Goal: Task Accomplishment & Management: Manage account settings

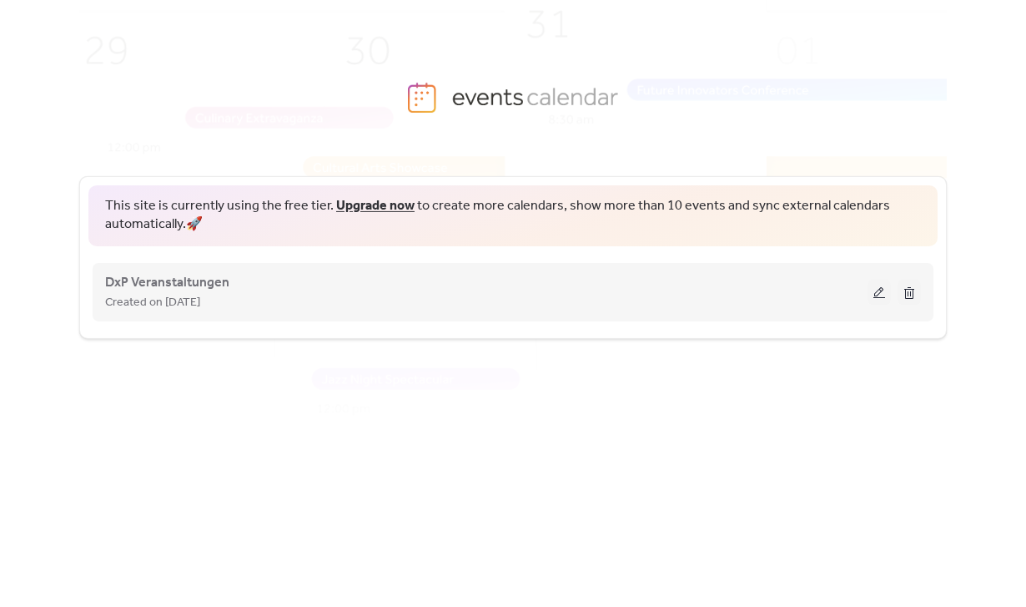
click at [425, 294] on div "Created on [DATE]" at bounding box center [486, 302] width 763 height 20
click at [882, 285] on button at bounding box center [879, 291] width 23 height 25
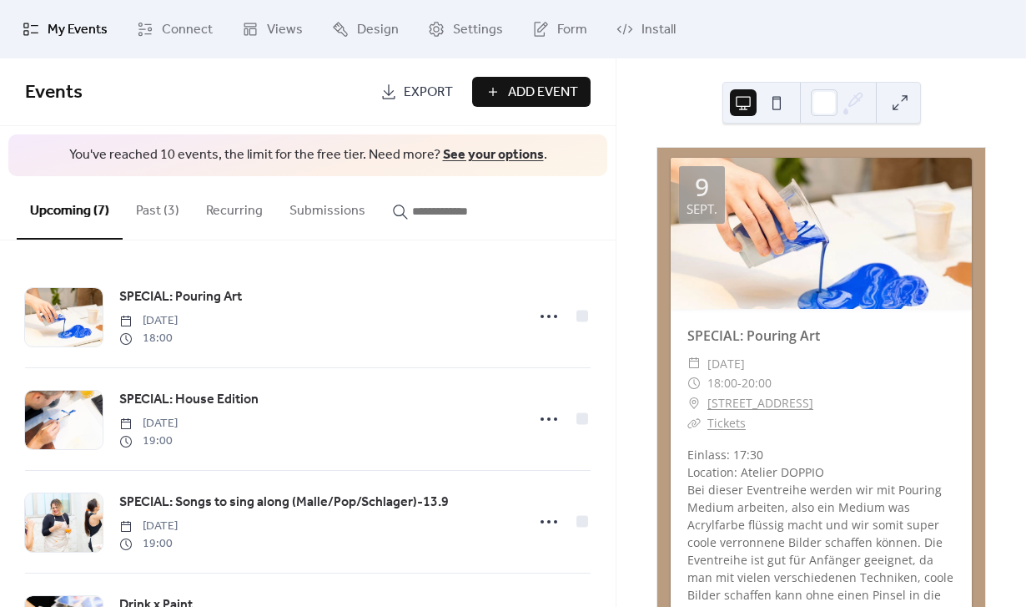
click at [158, 209] on button "Past (3)" at bounding box center [158, 207] width 70 height 62
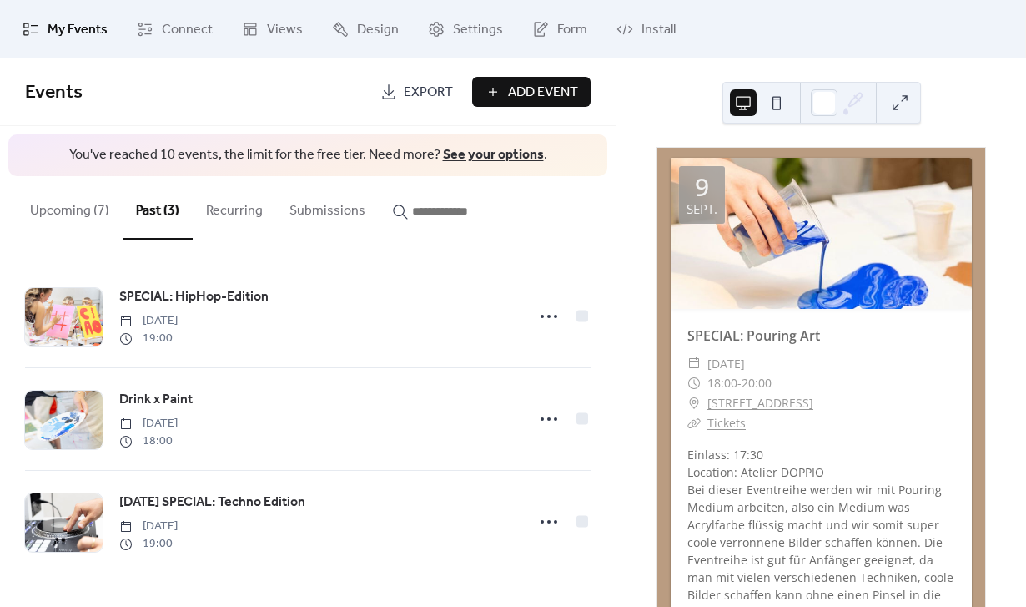
click at [97, 204] on button "Upcoming (7)" at bounding box center [70, 207] width 106 height 62
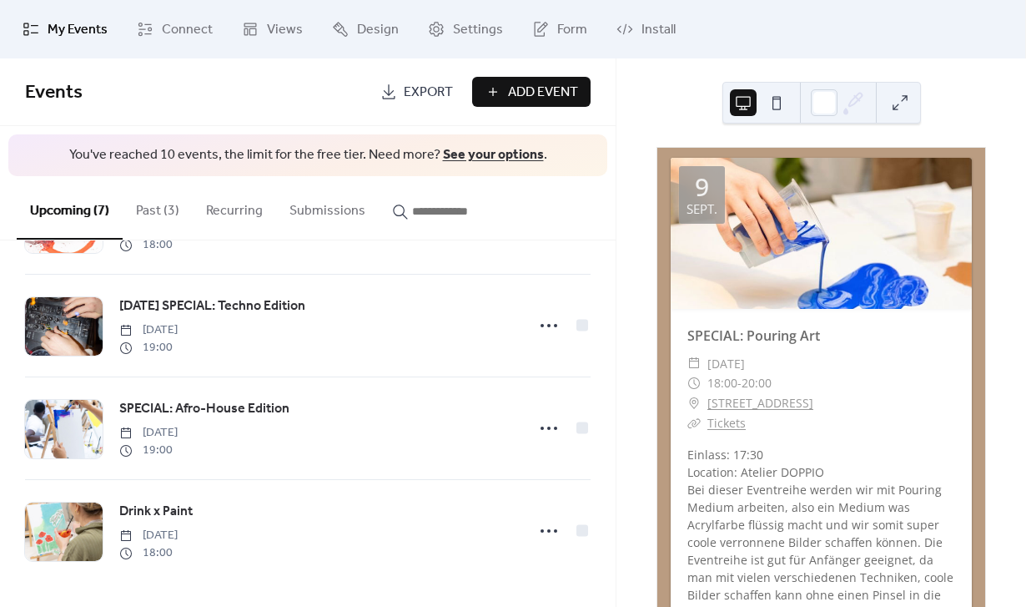
scroll to position [402, 0]
click at [167, 204] on button "Past (3)" at bounding box center [158, 207] width 70 height 62
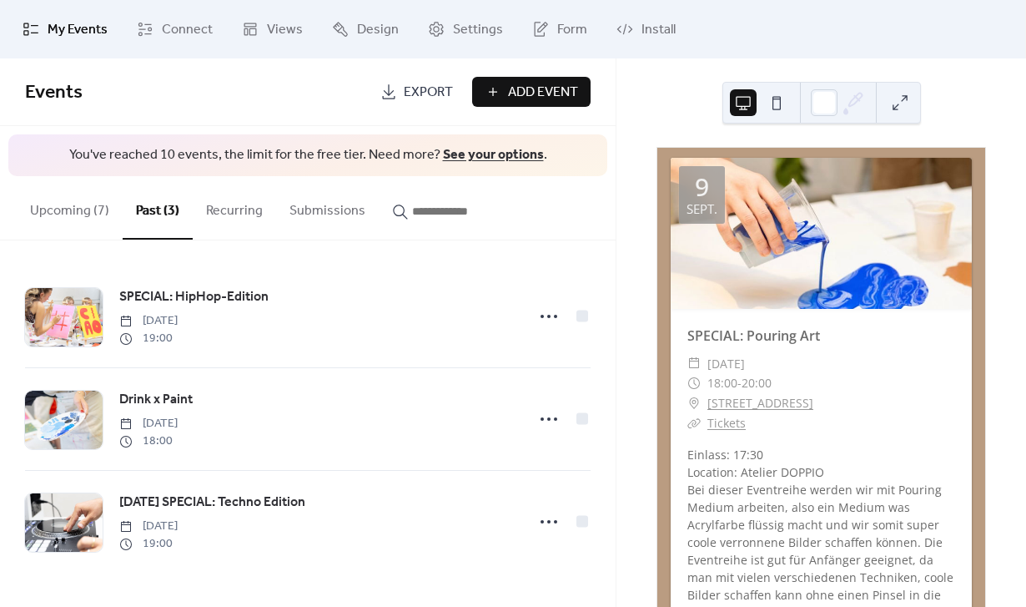
click at [83, 209] on button "Upcoming (7)" at bounding box center [70, 207] width 106 height 62
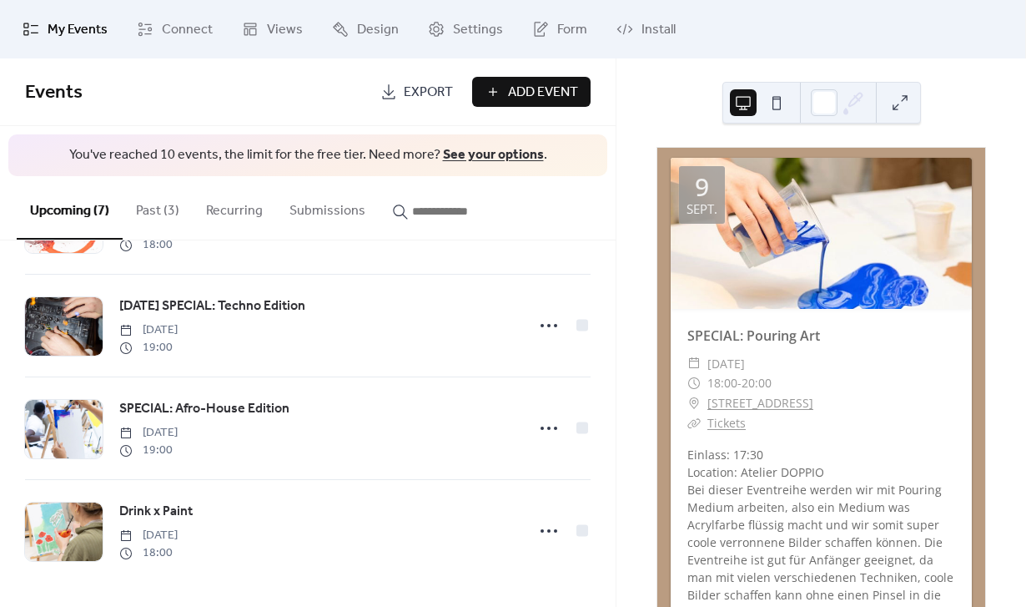
click at [142, 208] on button "Past (3)" at bounding box center [158, 207] width 70 height 62
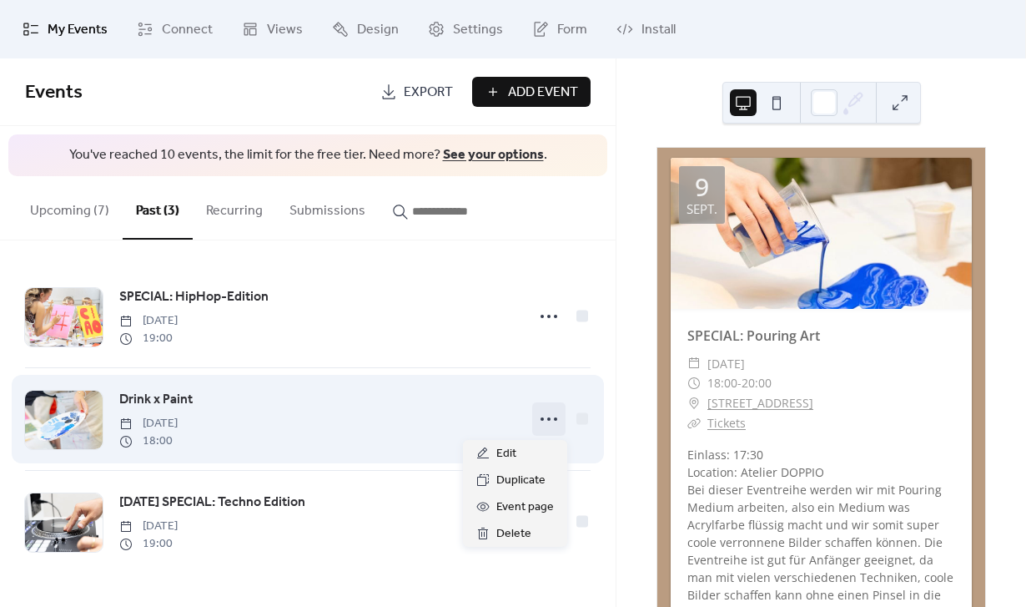
click at [551, 420] on circle at bounding box center [548, 418] width 3 height 3
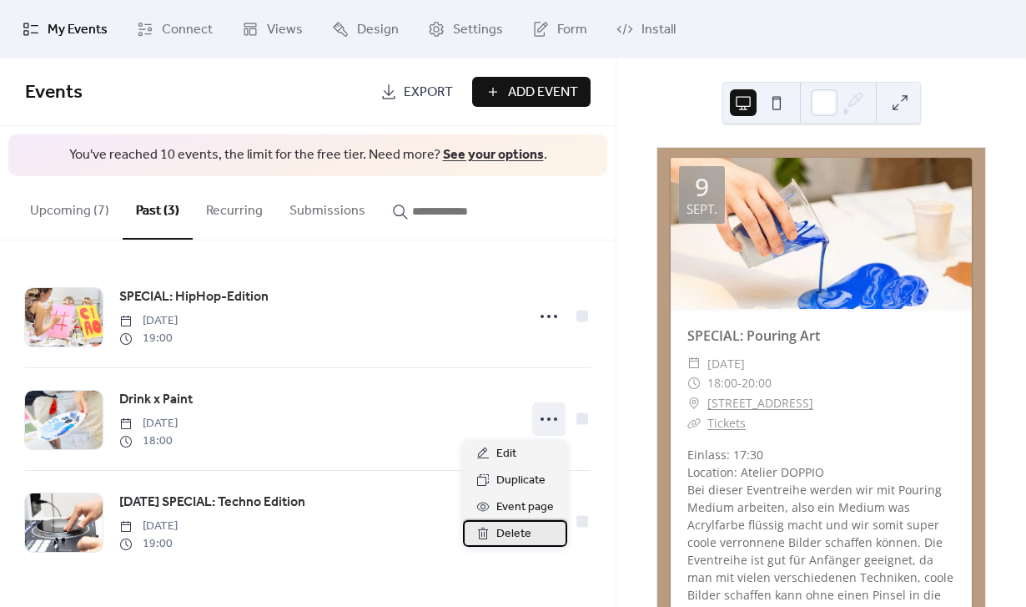
click at [511, 526] on span "Delete" at bounding box center [513, 534] width 35 height 20
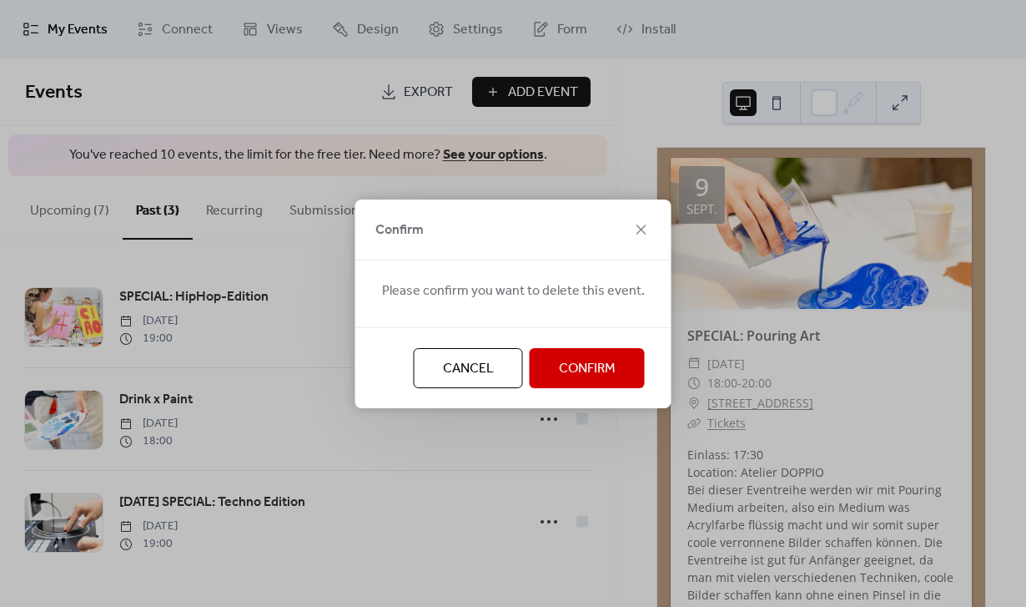
click at [570, 365] on span "Confirm" at bounding box center [587, 369] width 57 height 20
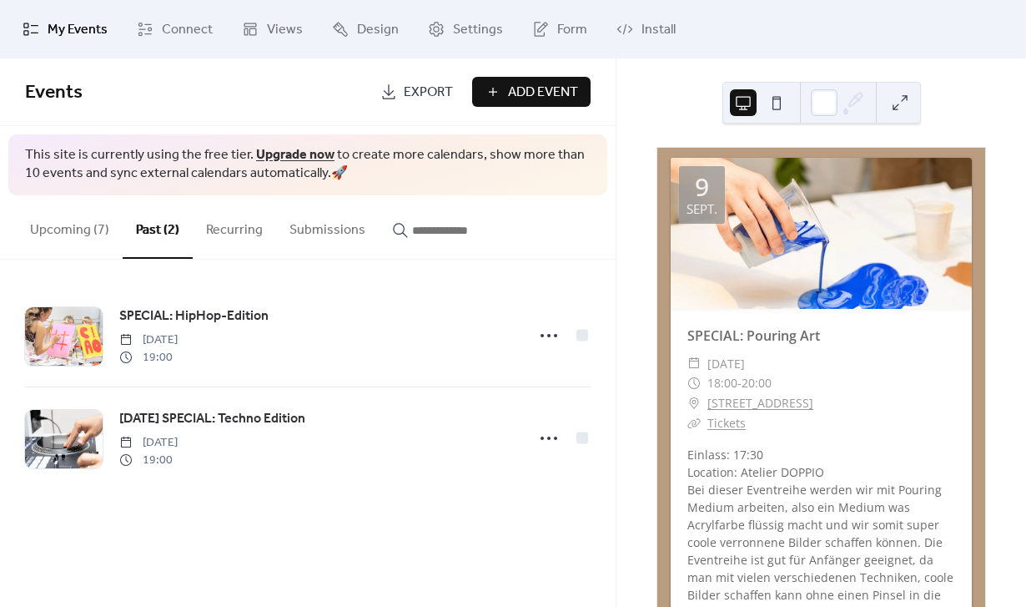
click at [64, 232] on button "Upcoming (7)" at bounding box center [70, 226] width 106 height 62
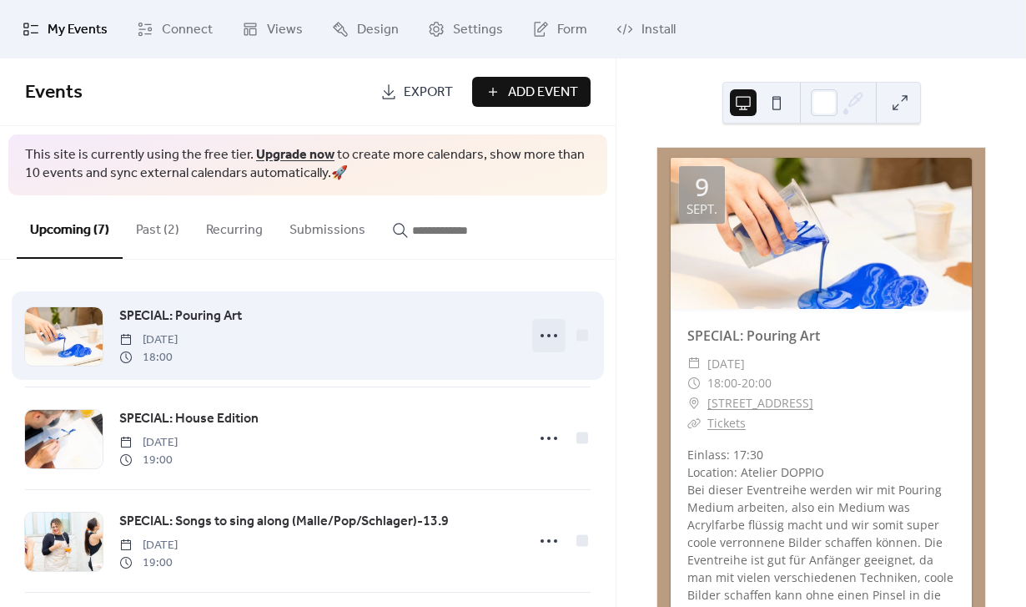
click at [546, 334] on icon at bounding box center [549, 335] width 27 height 27
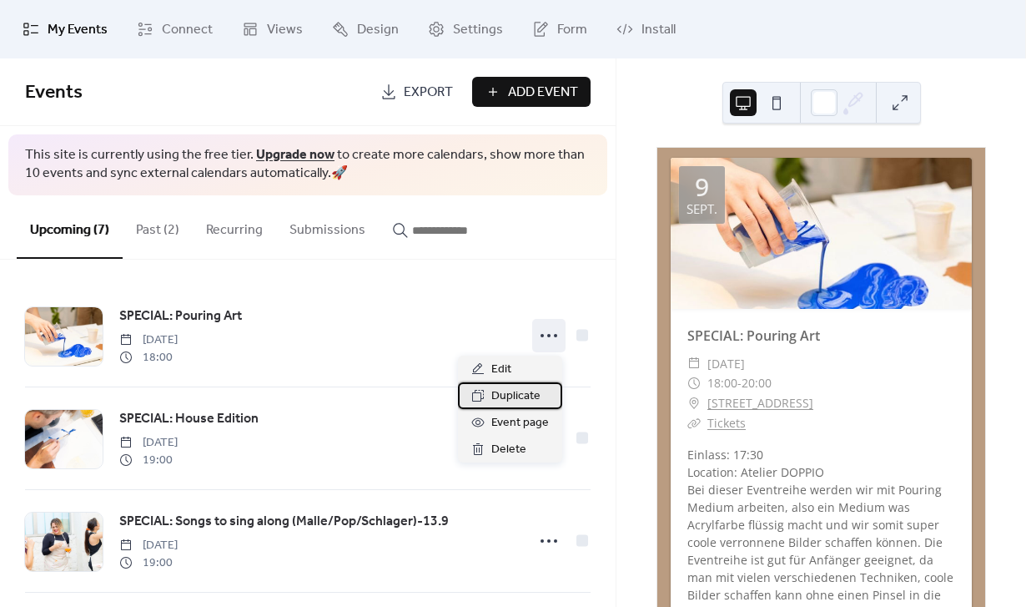
click at [519, 393] on span "Duplicate" at bounding box center [515, 396] width 49 height 20
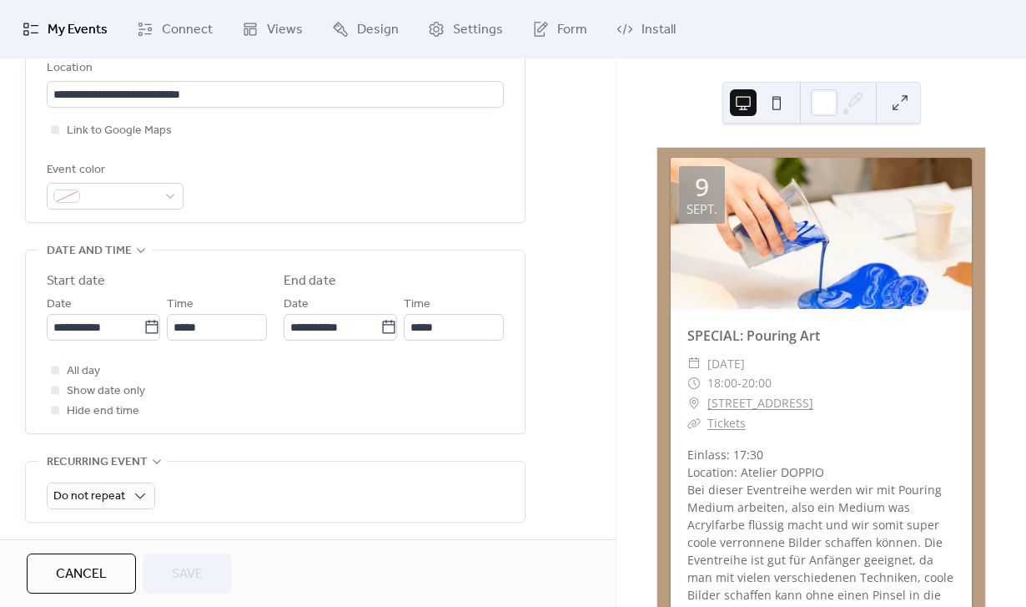
scroll to position [529, 0]
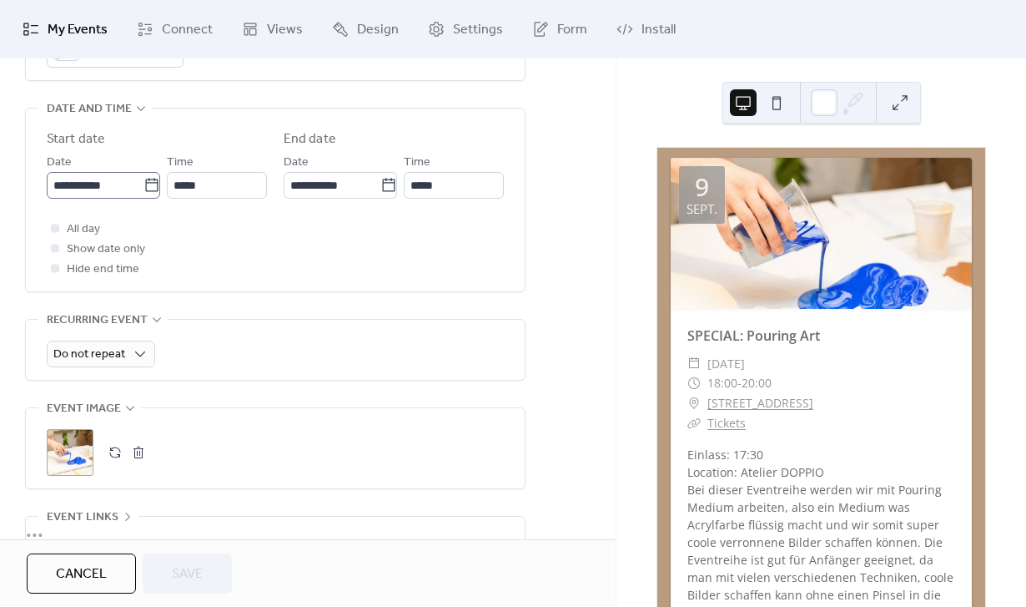
click at [143, 191] on icon at bounding box center [151, 185] width 17 height 17
click at [143, 191] on input "**********" at bounding box center [95, 185] width 97 height 27
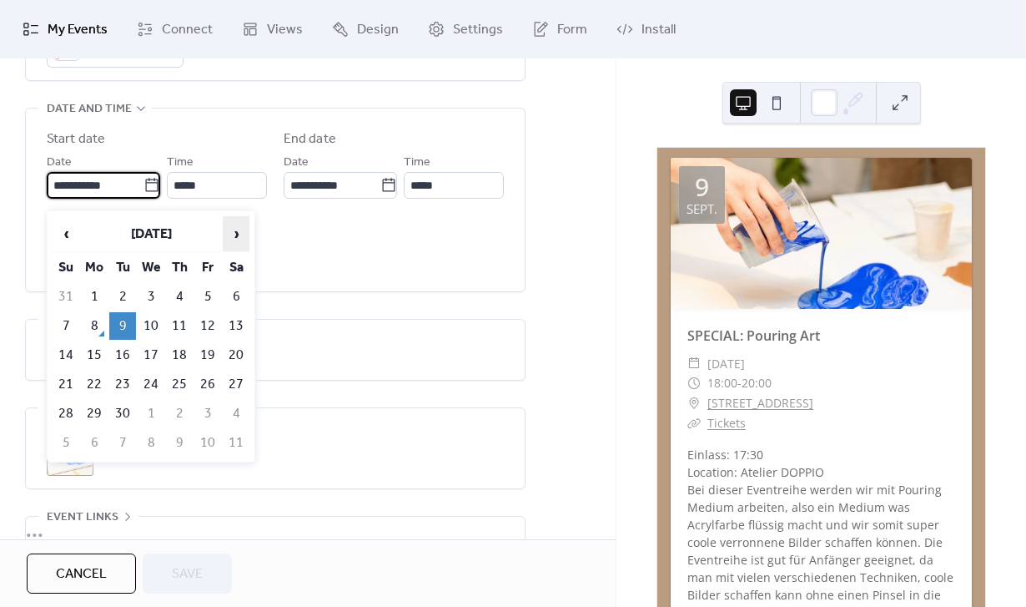
click at [227, 229] on span "›" at bounding box center [236, 233] width 25 height 33
click at [125, 327] on td "7" at bounding box center [122, 326] width 27 height 28
type input "**********"
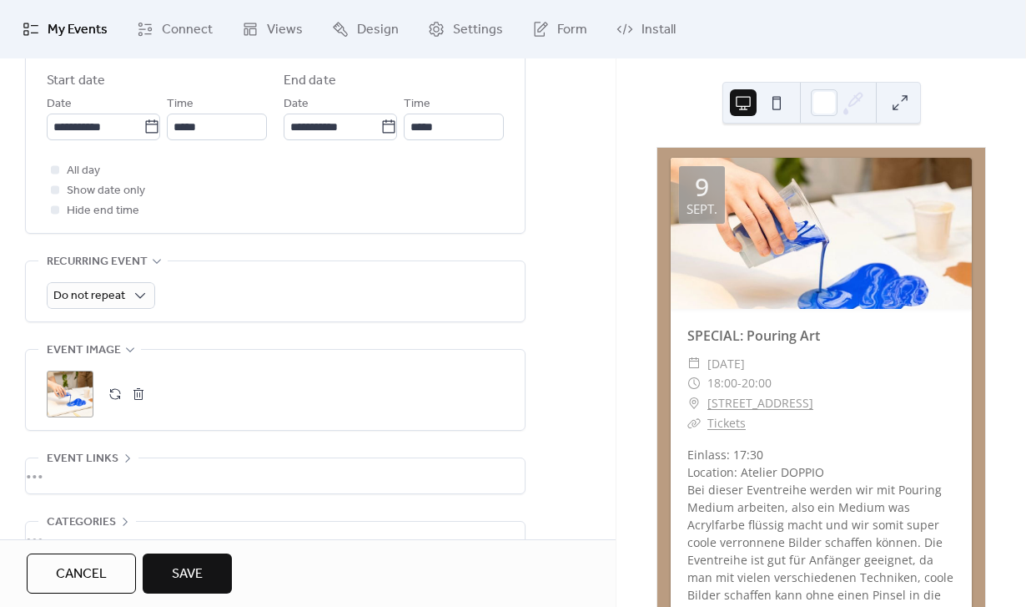
scroll to position [612, 0]
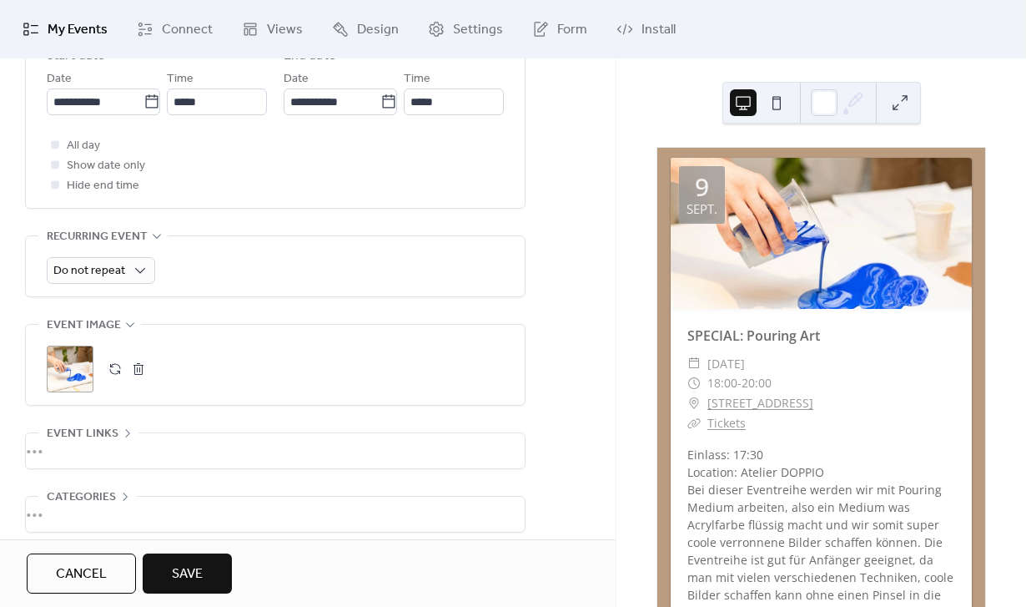
click at [112, 444] on div "•••" at bounding box center [275, 450] width 499 height 35
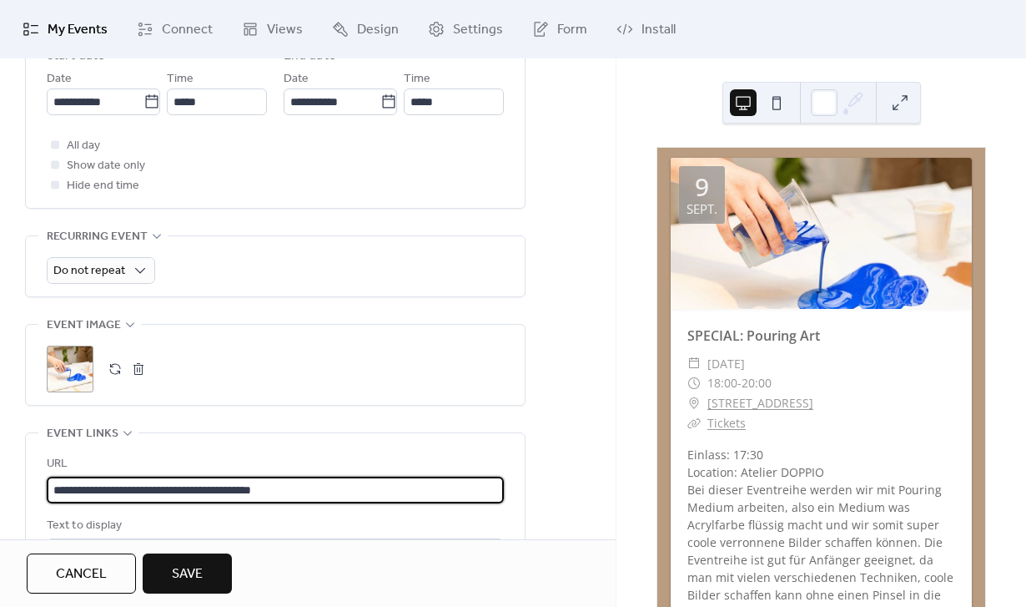
drag, startPoint x: 340, startPoint y: 493, endPoint x: 32, endPoint y: 500, distance: 307.9
click at [32, 500] on div "**********" at bounding box center [275, 521] width 499 height 177
paste input "*"
type input "**********"
click at [115, 374] on button "button" at bounding box center [114, 368] width 23 height 23
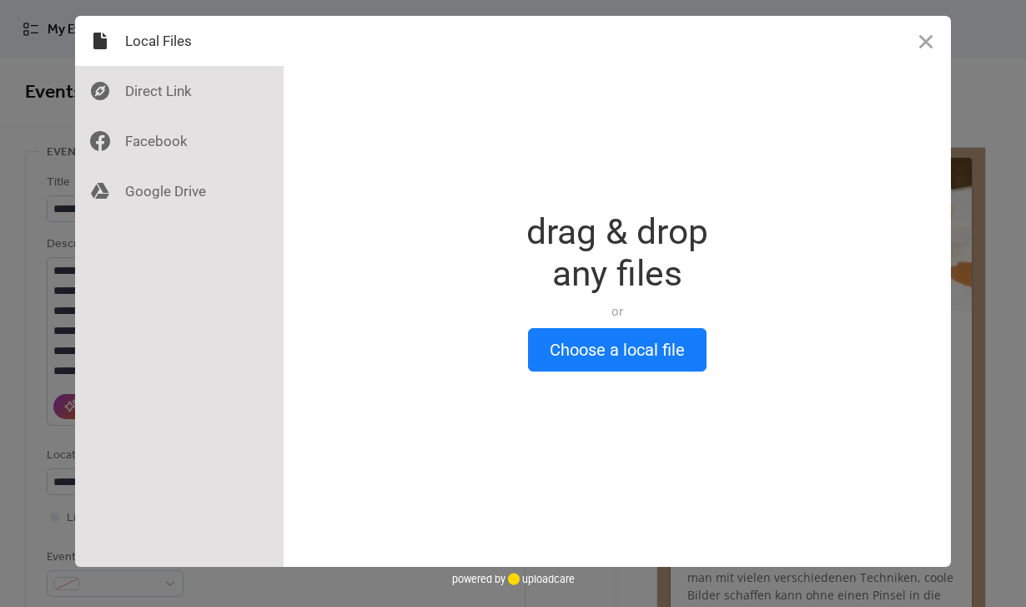
scroll to position [0, 0]
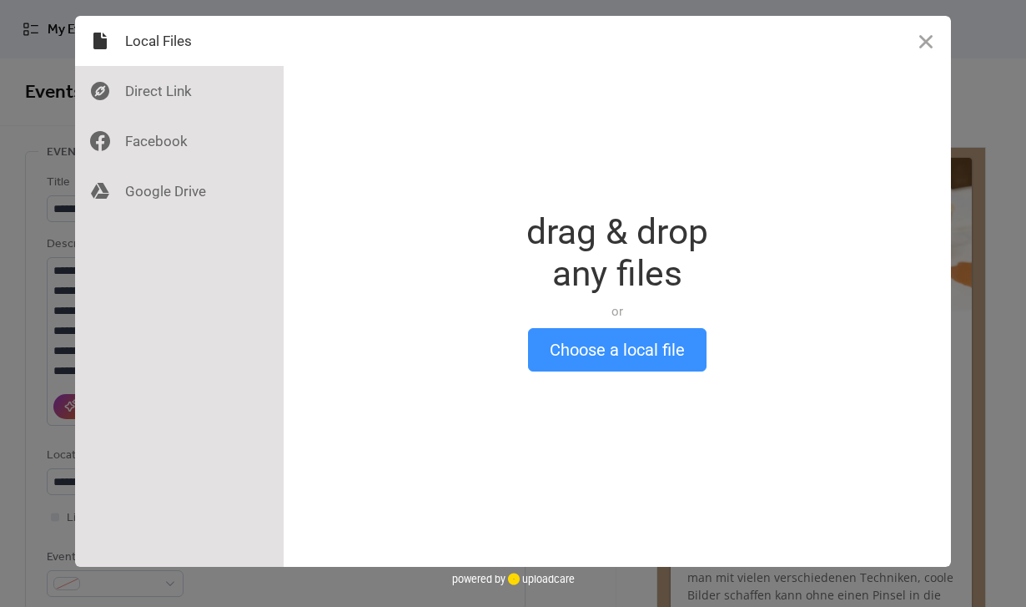
click at [613, 333] on button "Choose a local file" at bounding box center [617, 349] width 179 height 43
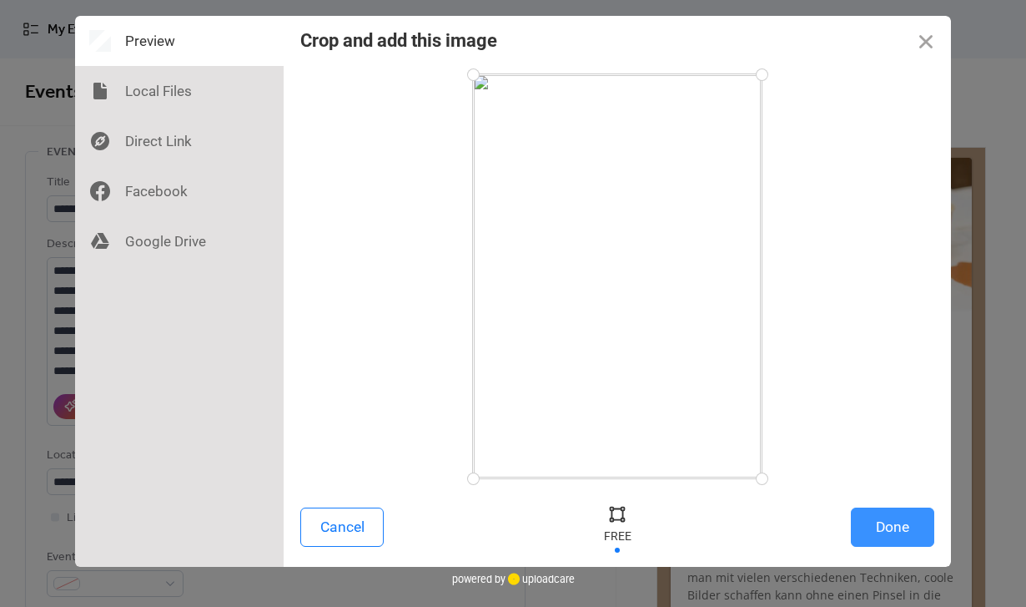
click at [863, 529] on button "Done" at bounding box center [892, 526] width 83 height 39
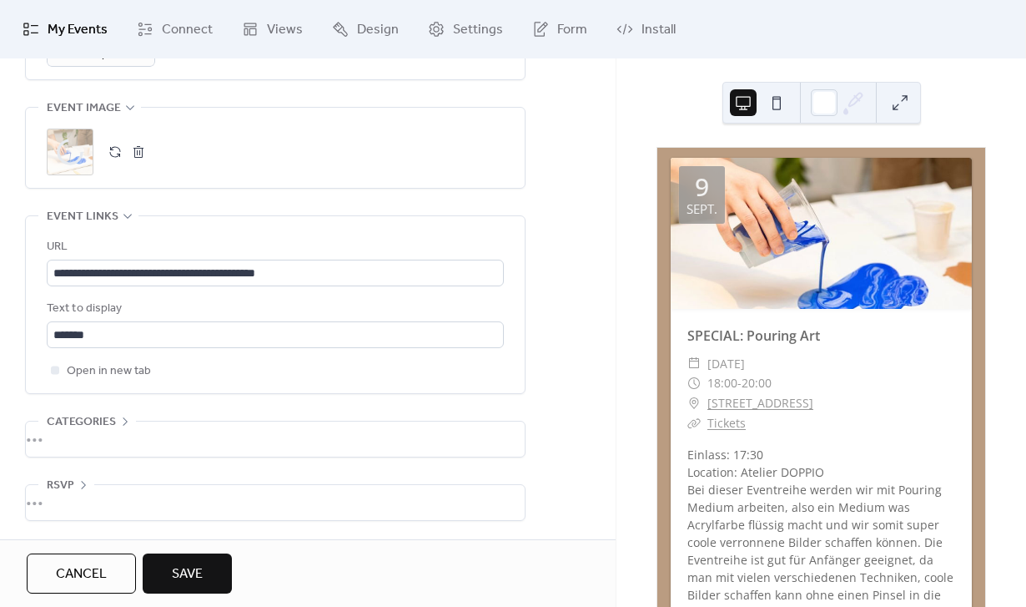
scroll to position [842, 0]
click at [197, 567] on span "Save" at bounding box center [187, 574] width 31 height 20
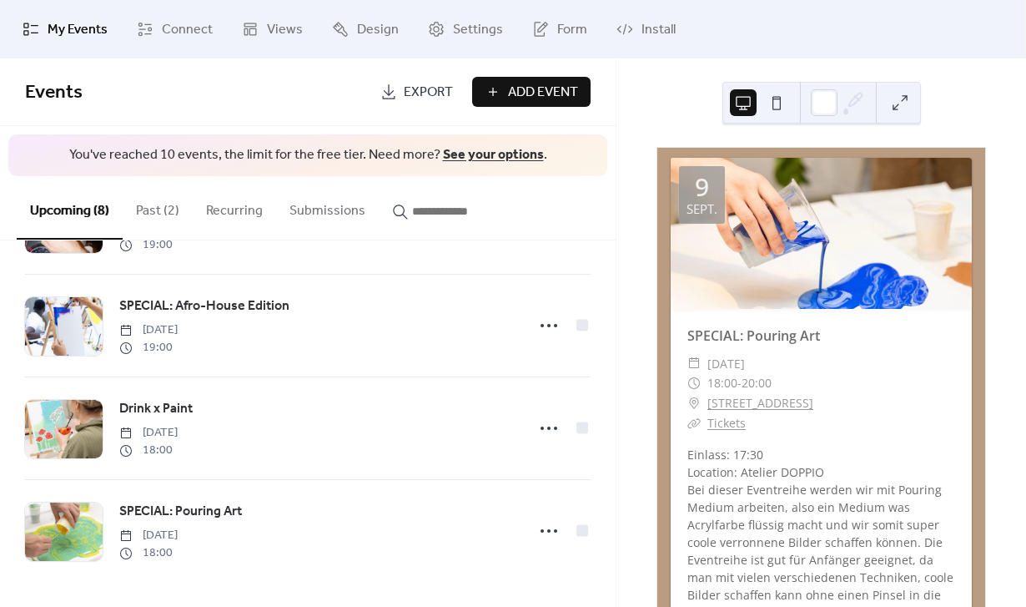
scroll to position [505, 0]
click at [162, 214] on button "Past (2)" at bounding box center [158, 207] width 70 height 62
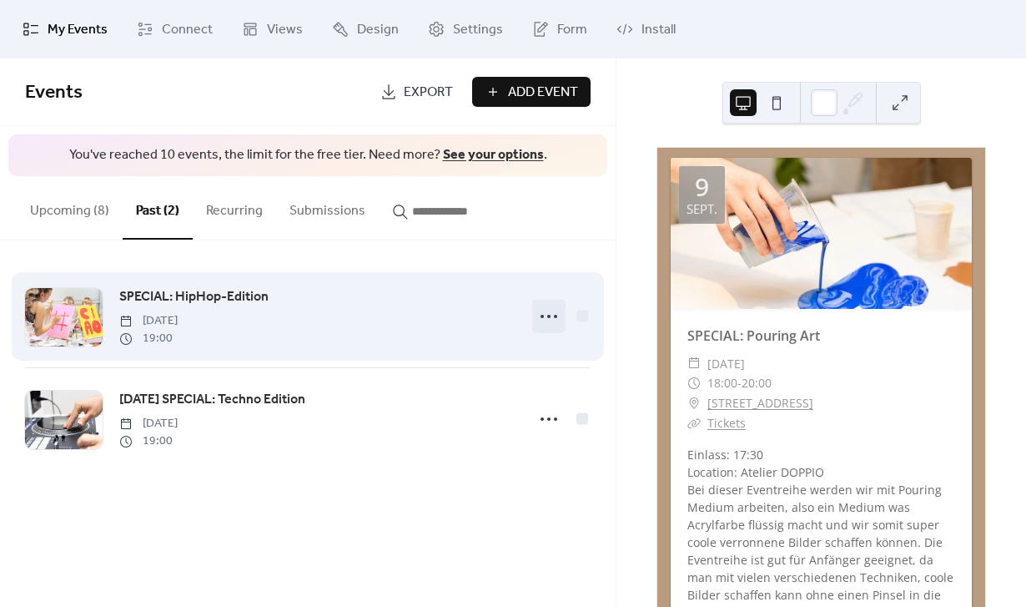
click at [553, 314] on icon at bounding box center [549, 316] width 27 height 27
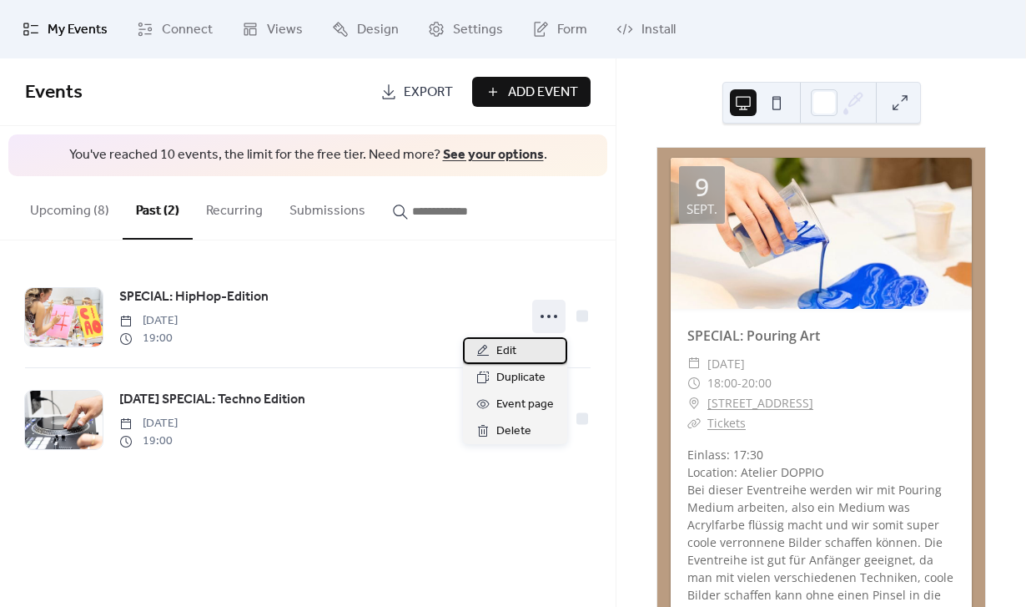
click at [541, 347] on div "Edit" at bounding box center [515, 350] width 104 height 27
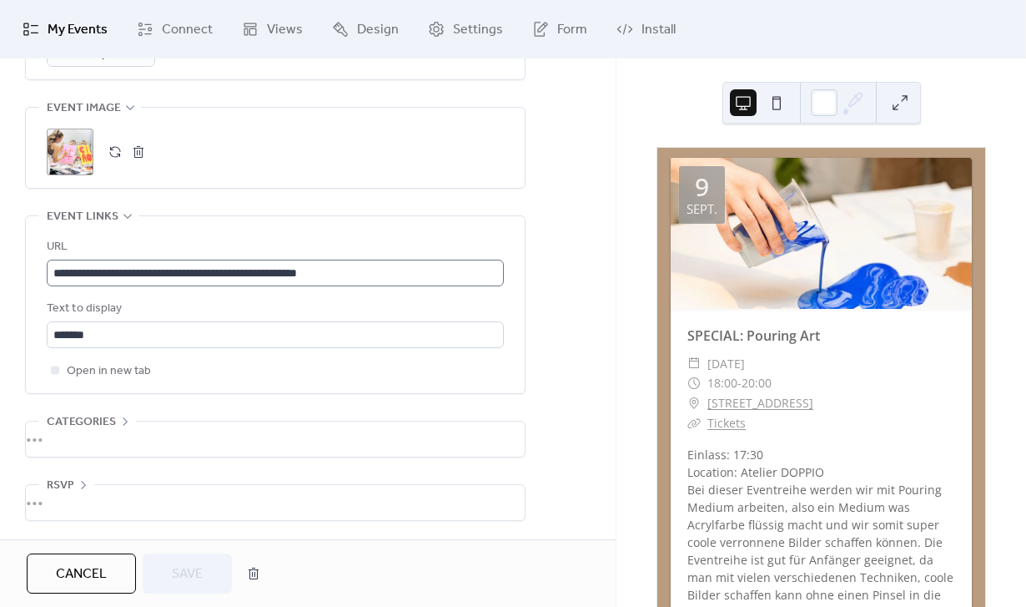
scroll to position [842, 0]
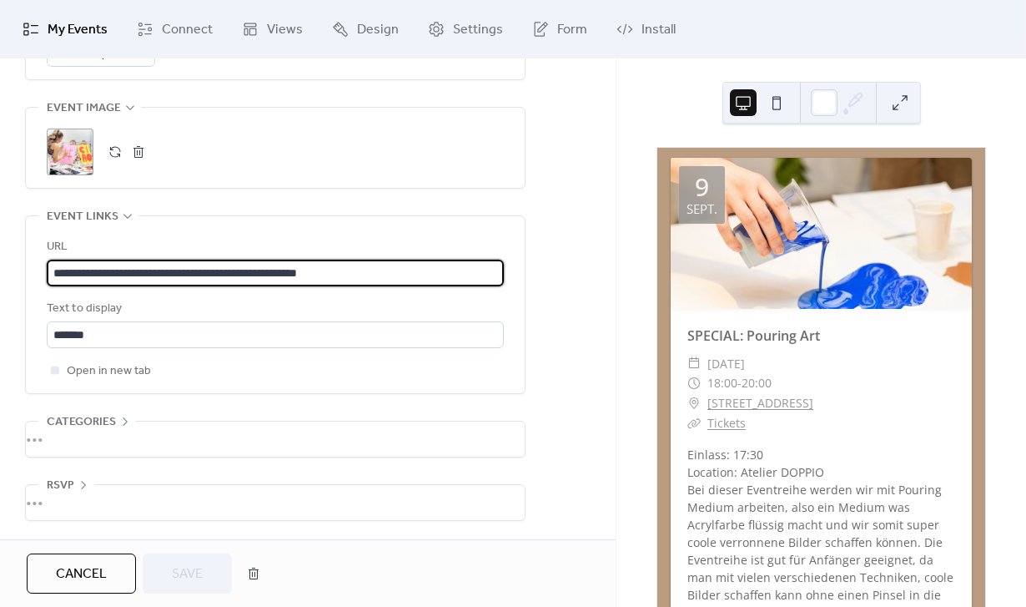
drag, startPoint x: 369, startPoint y: 267, endPoint x: 3, endPoint y: 252, distance: 365.7
paste input "**"
type input "**********"
click at [111, 145] on button "button" at bounding box center [114, 151] width 23 height 23
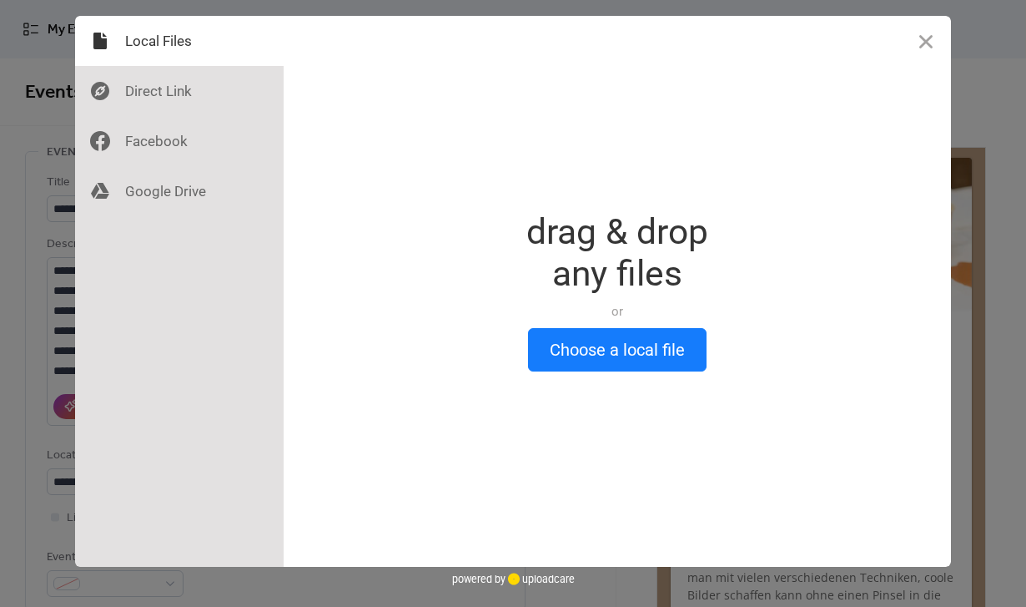
scroll to position [0, 0]
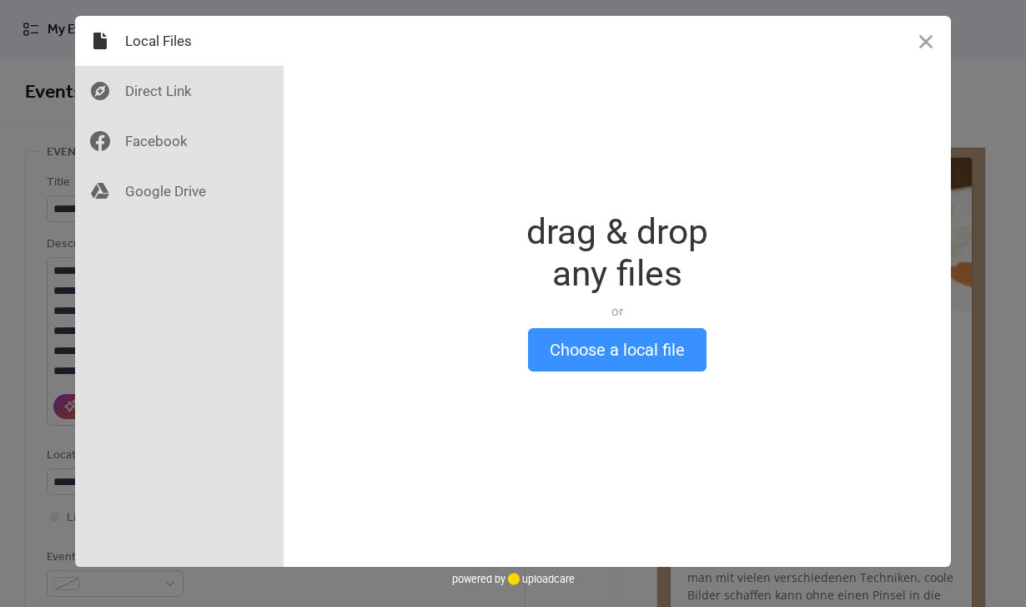
click at [609, 364] on button "Choose a local file" at bounding box center [617, 349] width 179 height 43
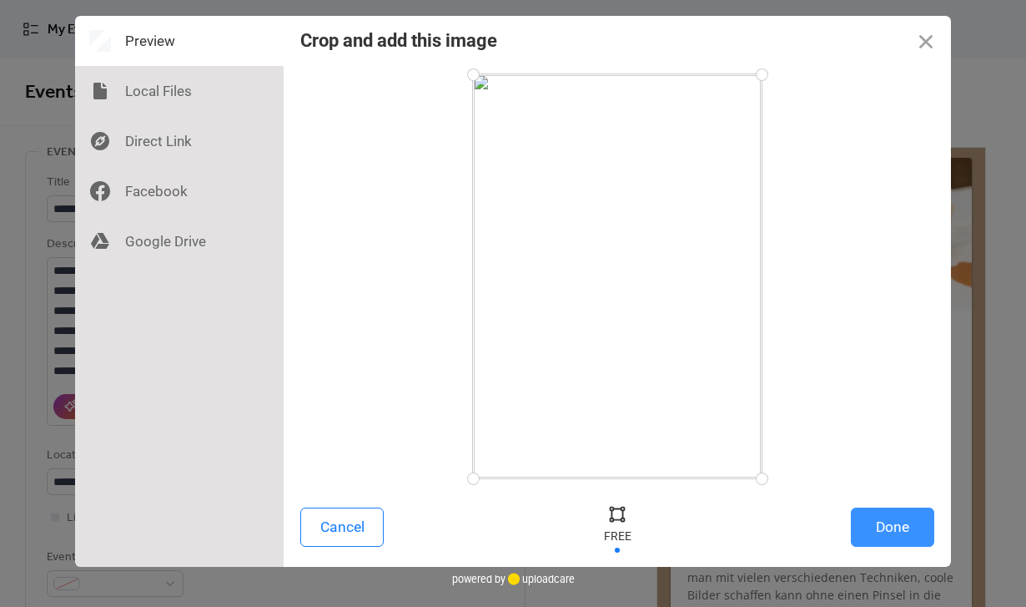
click at [904, 526] on button "Done" at bounding box center [892, 526] width 83 height 39
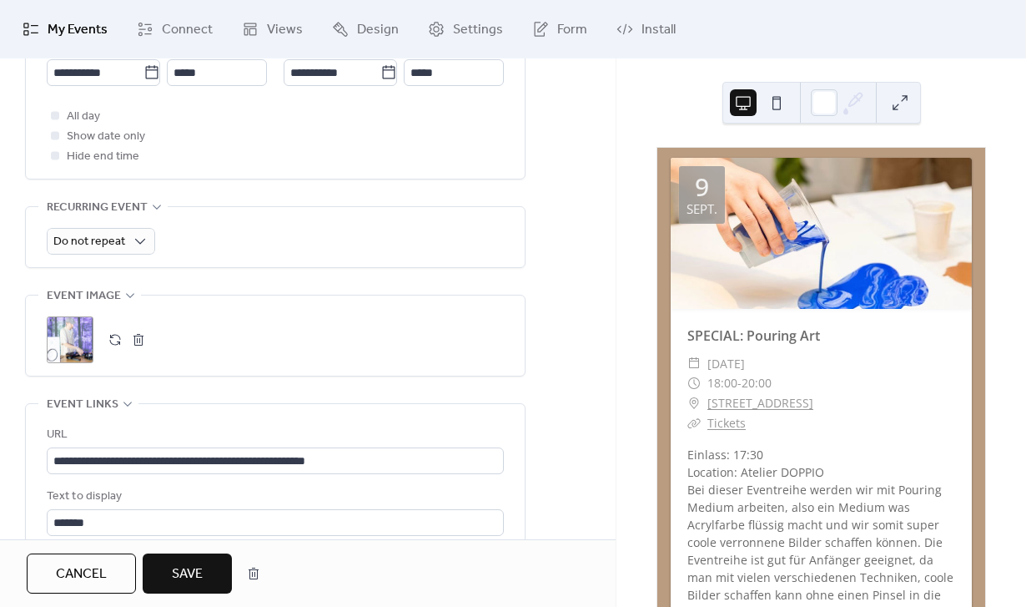
scroll to position [753, 0]
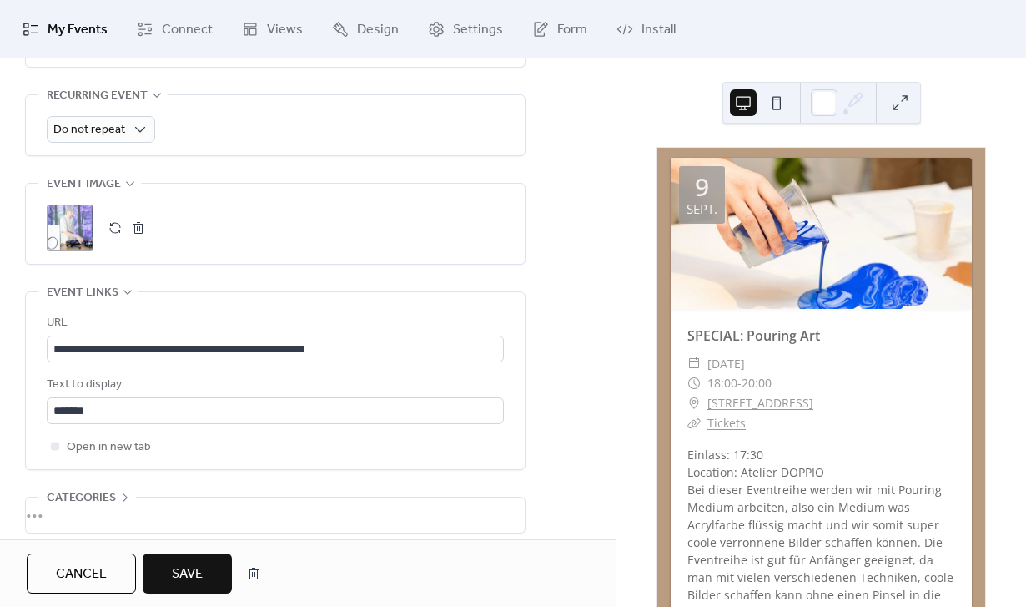
click at [185, 569] on span "Save" at bounding box center [187, 574] width 31 height 20
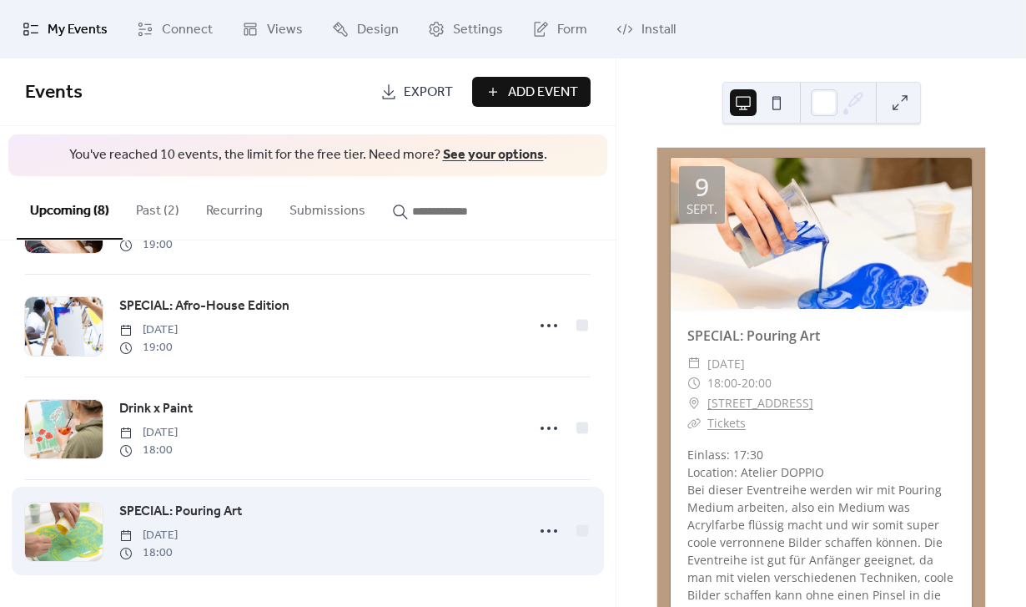
scroll to position [505, 0]
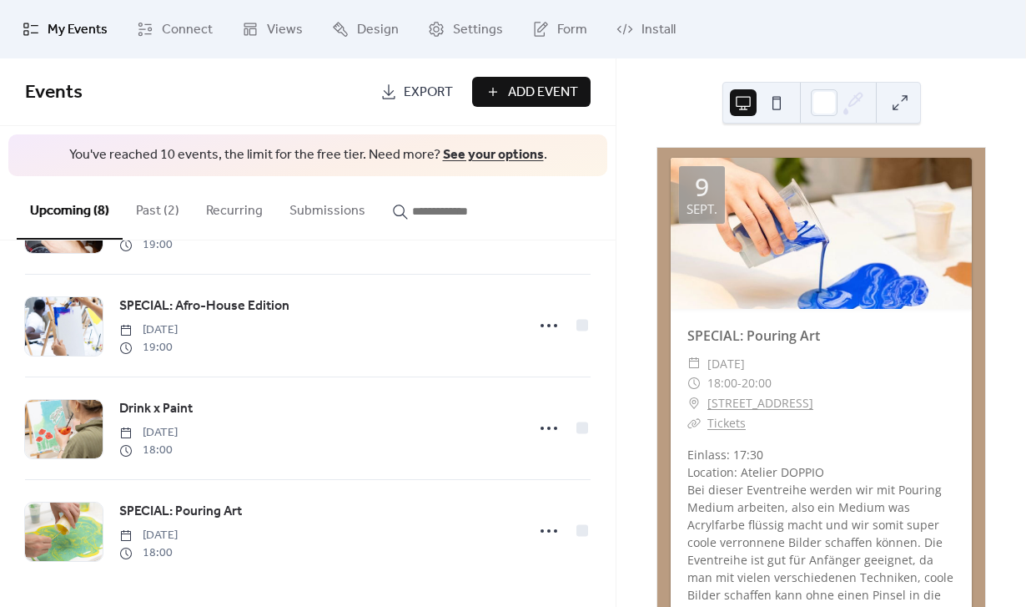
click at [151, 209] on button "Past (2)" at bounding box center [158, 207] width 70 height 62
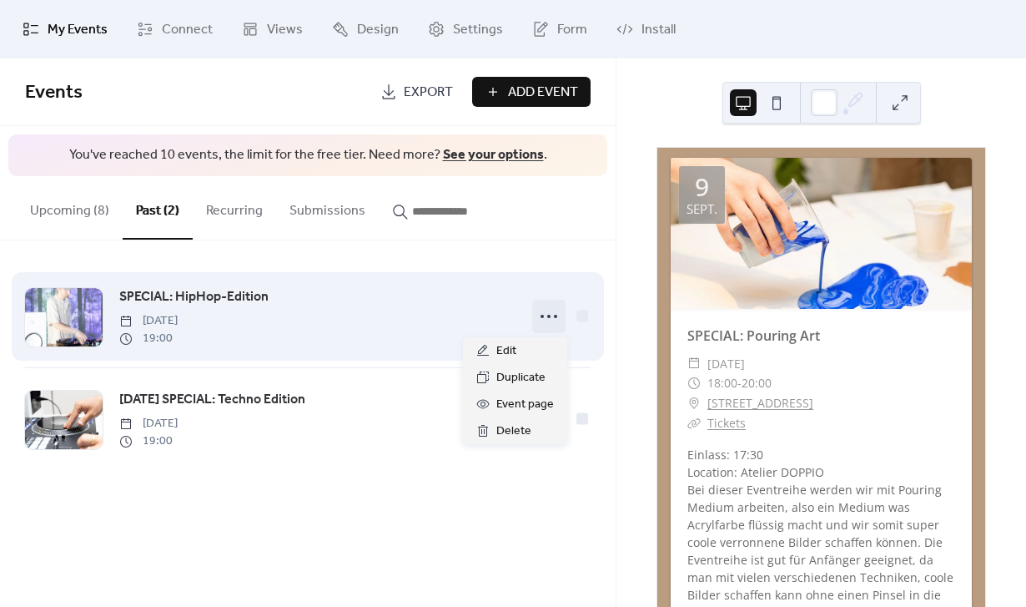
click at [560, 313] on icon at bounding box center [549, 316] width 27 height 27
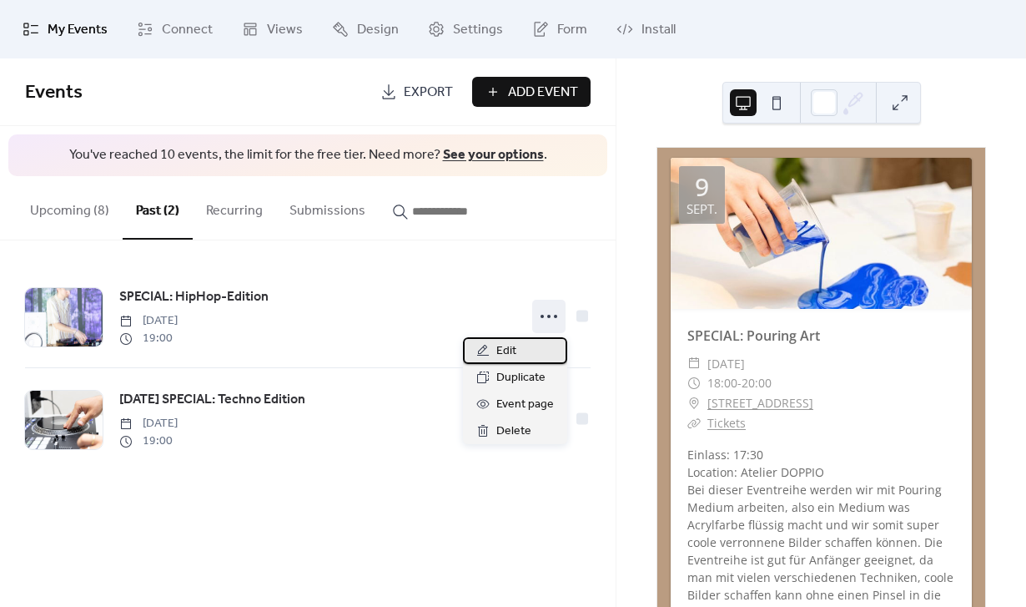
click at [535, 350] on div "Edit" at bounding box center [515, 350] width 104 height 27
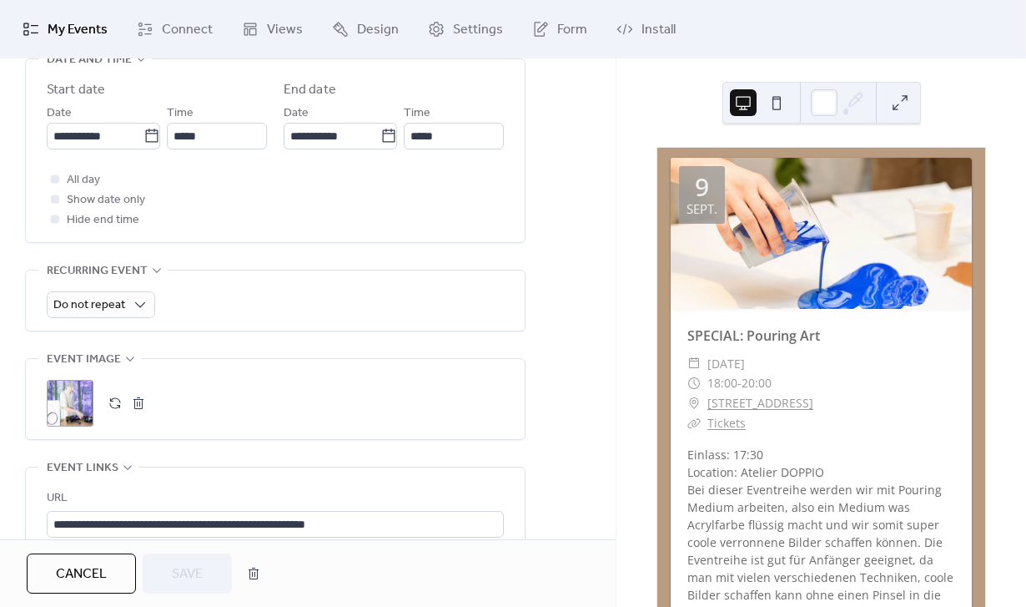
scroll to position [476, 0]
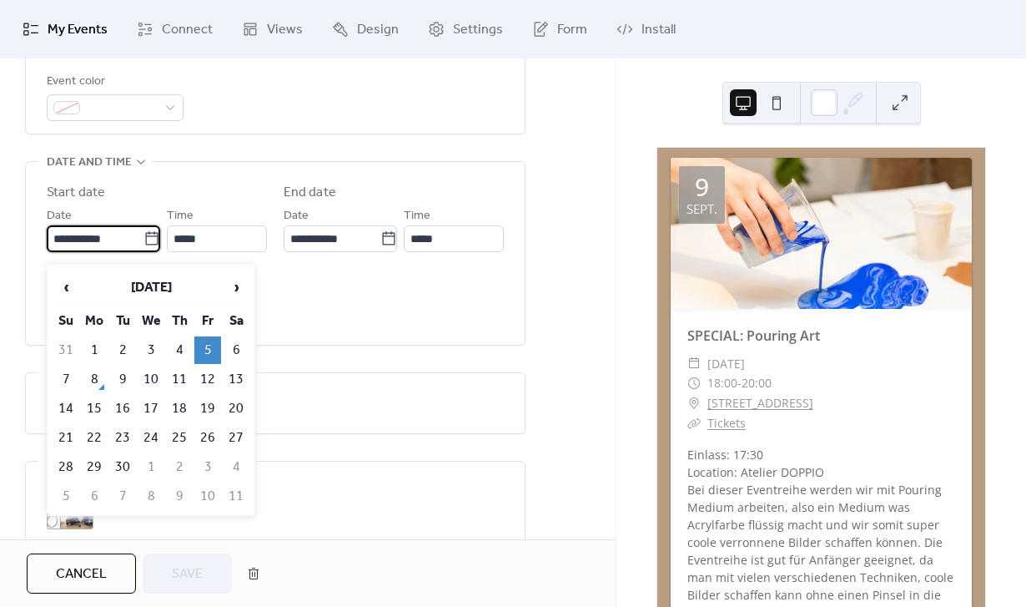
click at [130, 247] on input "**********" at bounding box center [95, 238] width 97 height 27
click at [235, 289] on span "›" at bounding box center [236, 286] width 25 height 33
click at [204, 373] on td "10" at bounding box center [207, 379] width 27 height 28
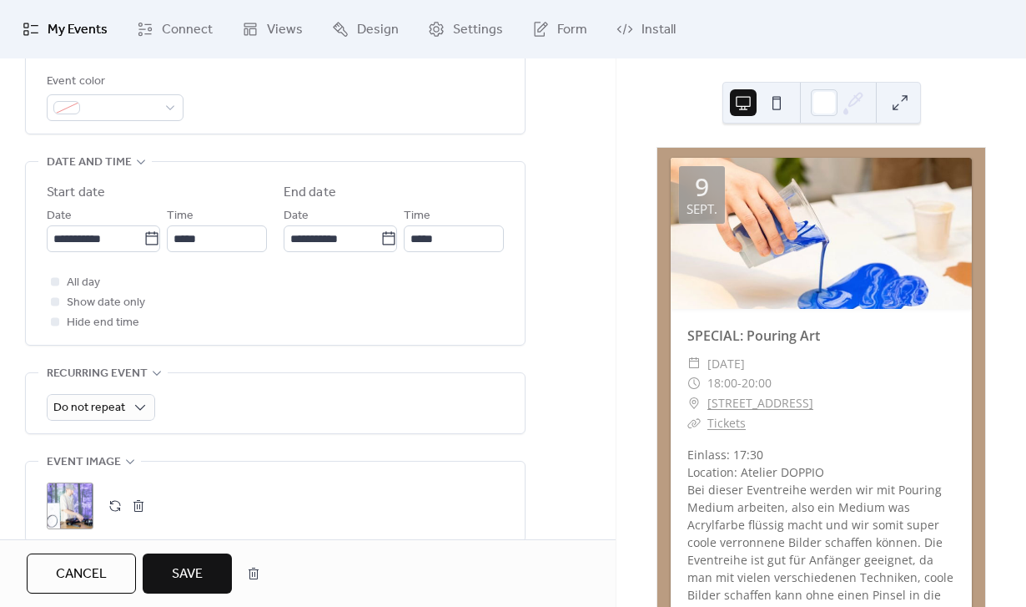
type input "**********"
click at [203, 569] on span "Save" at bounding box center [187, 574] width 31 height 20
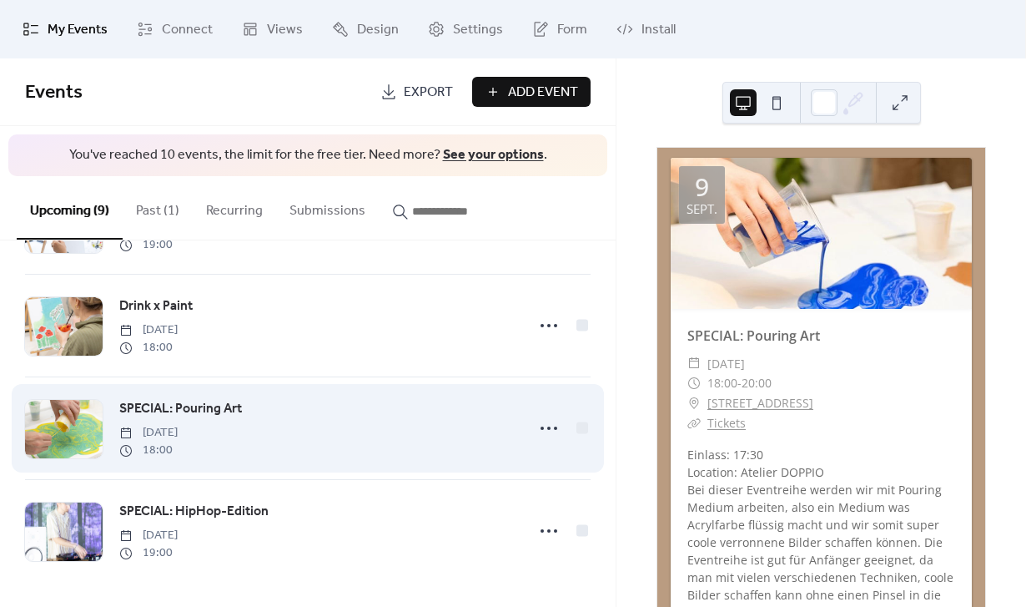
scroll to position [588, 0]
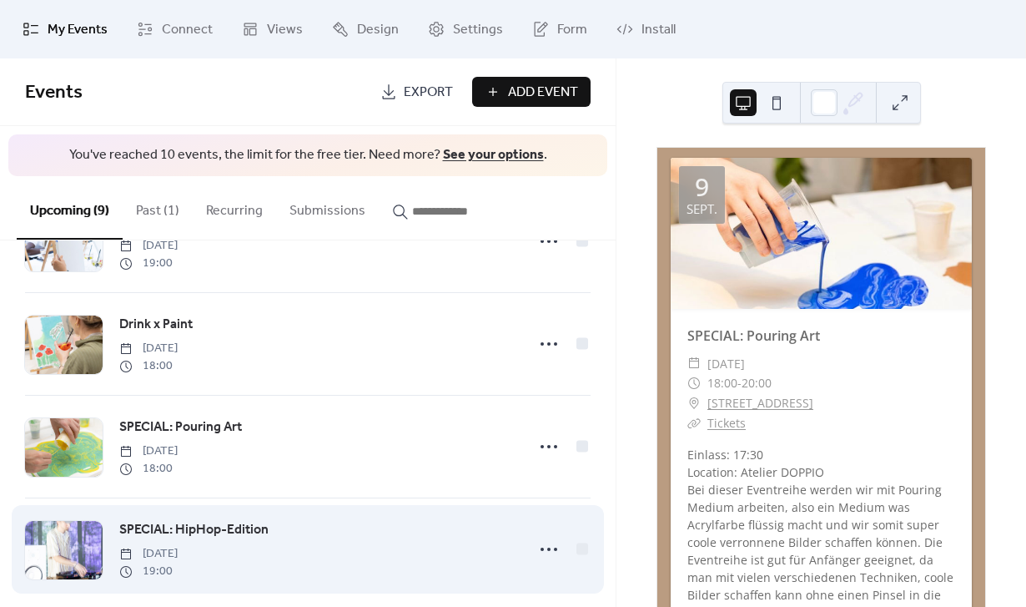
click at [178, 547] on span "[DATE]" at bounding box center [148, 554] width 58 height 18
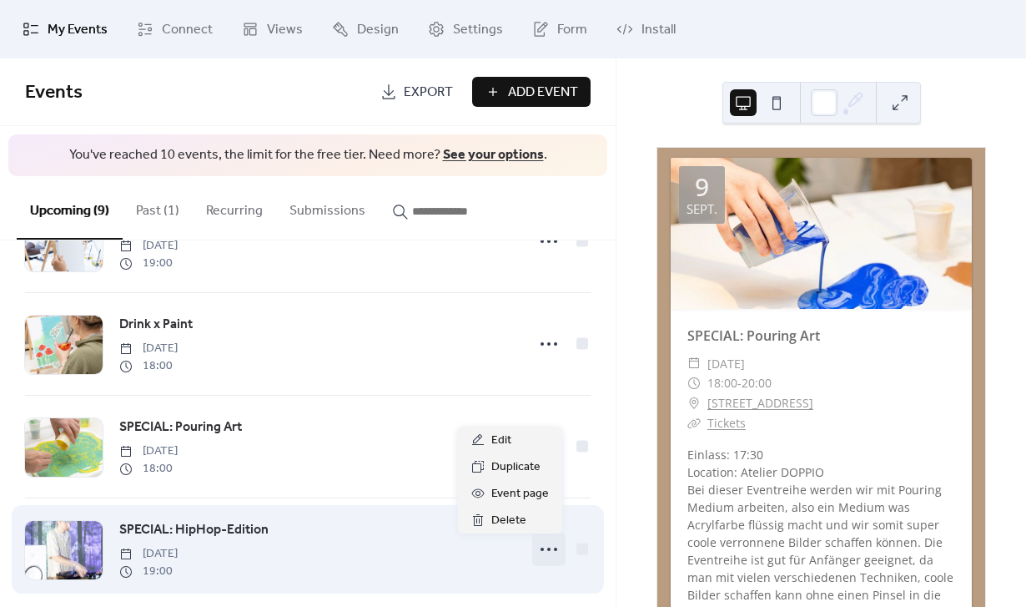
click at [536, 551] on icon at bounding box center [549, 549] width 27 height 27
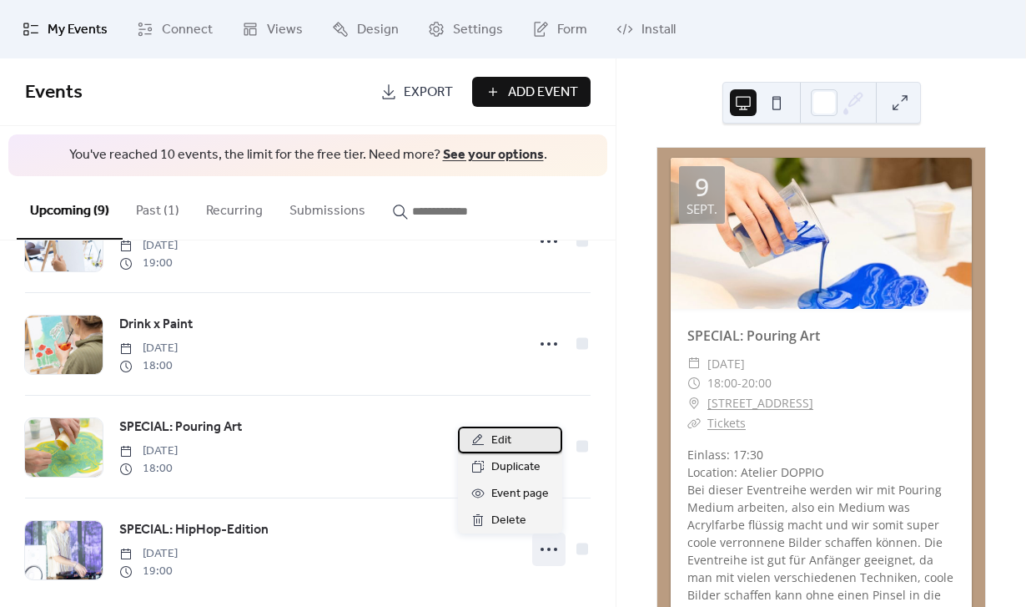
click at [504, 440] on span "Edit" at bounding box center [501, 440] width 20 height 20
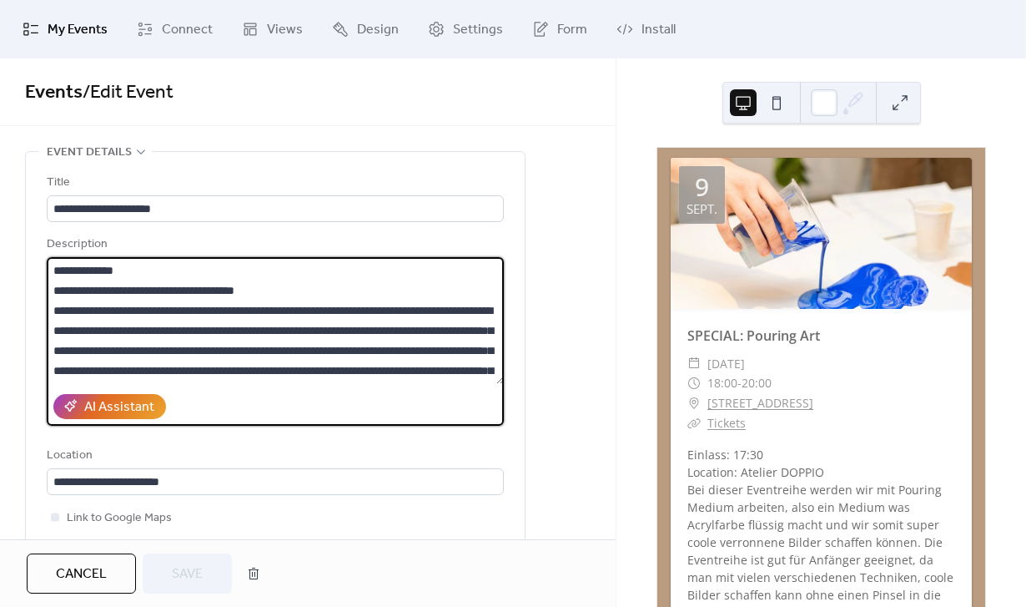
drag, startPoint x: 323, startPoint y: 290, endPoint x: 103, endPoint y: 290, distance: 219.4
click at [104, 290] on textarea "**********" at bounding box center [275, 320] width 457 height 127
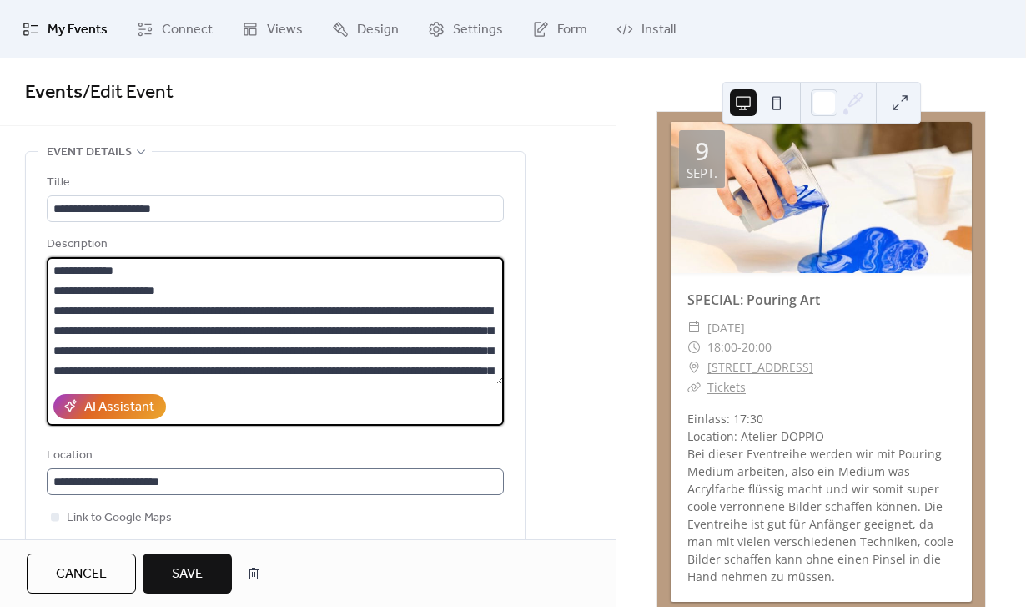
type textarea "**********"
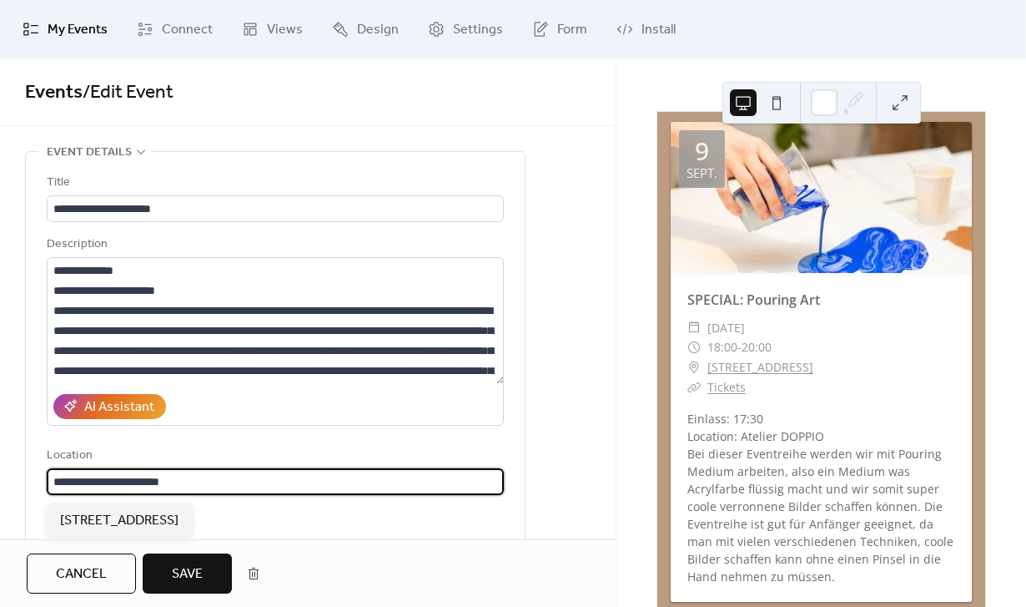
drag, startPoint x: 417, startPoint y: 484, endPoint x: 60, endPoint y: 475, distance: 357.2
click at [60, 475] on input "**********" at bounding box center [275, 481] width 457 height 27
type input "*"
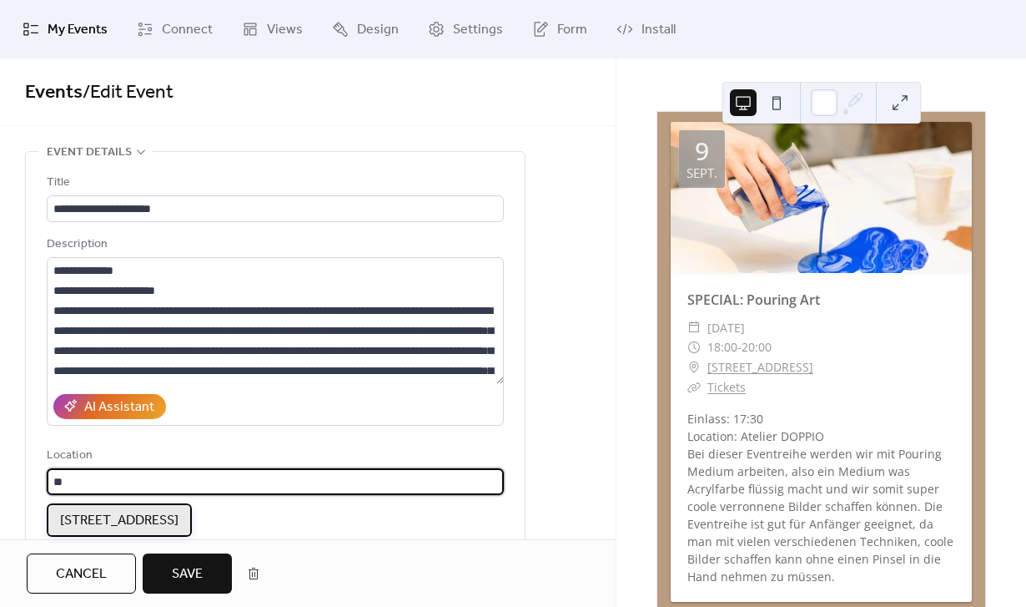
click at [153, 527] on span "[STREET_ADDRESS]" at bounding box center [119, 521] width 118 height 20
type input "**********"
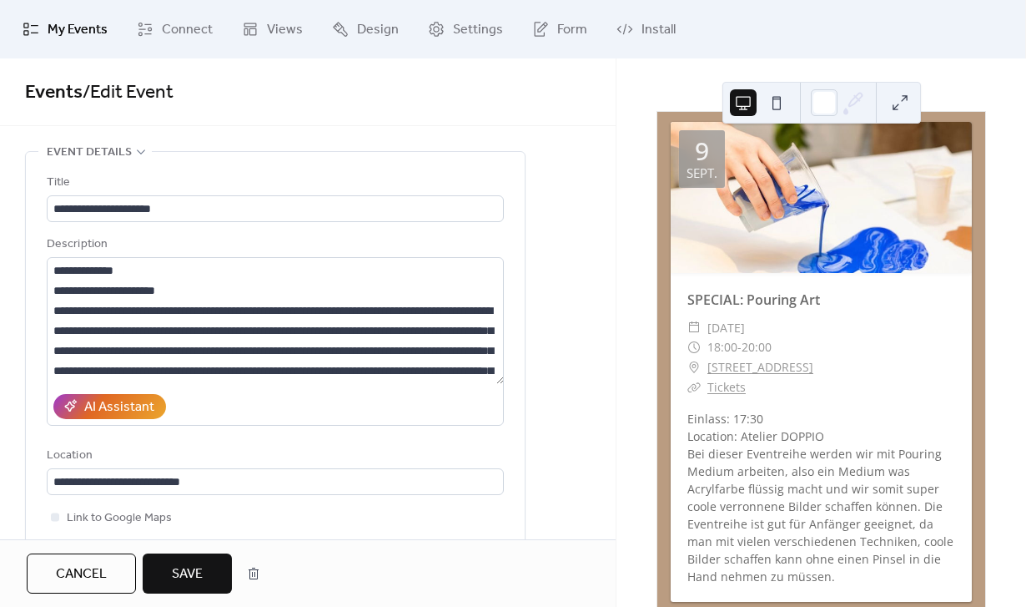
click at [186, 564] on span "Save" at bounding box center [187, 574] width 31 height 20
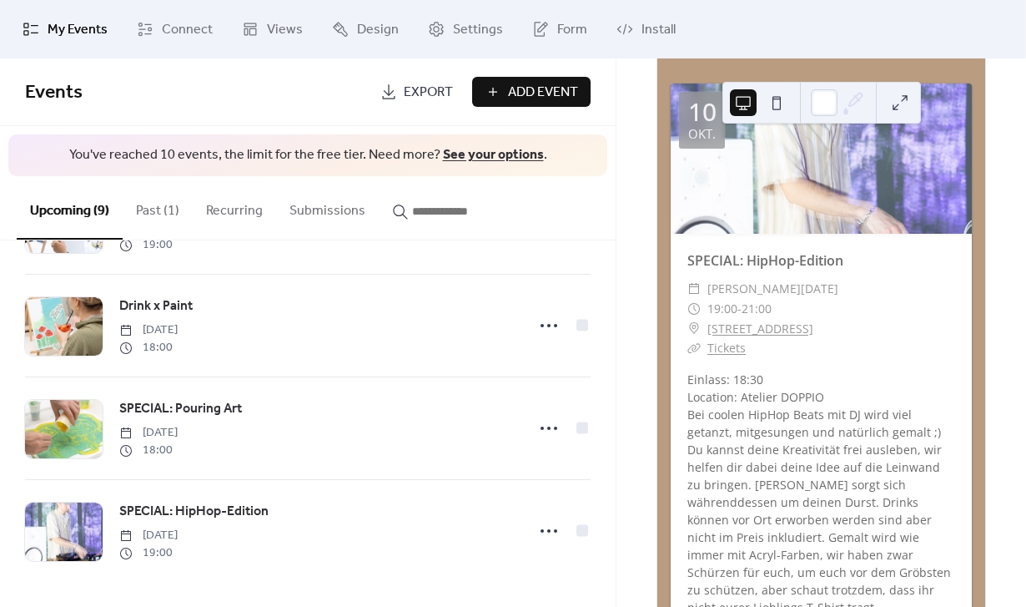
scroll to position [607, 0]
click at [157, 200] on button "Past (1)" at bounding box center [158, 207] width 70 height 62
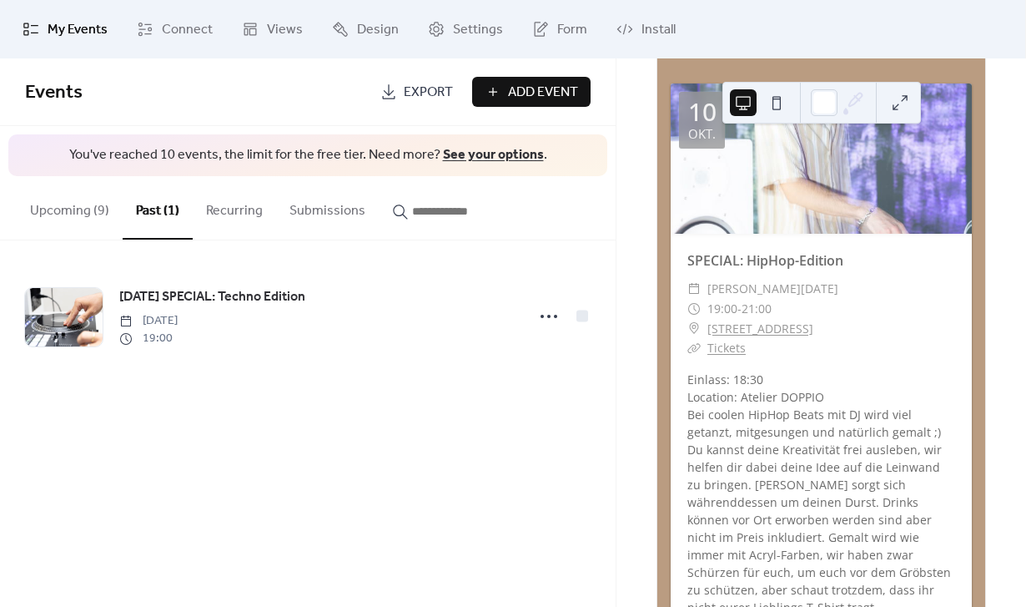
click at [51, 221] on button "Upcoming (9)" at bounding box center [70, 207] width 106 height 62
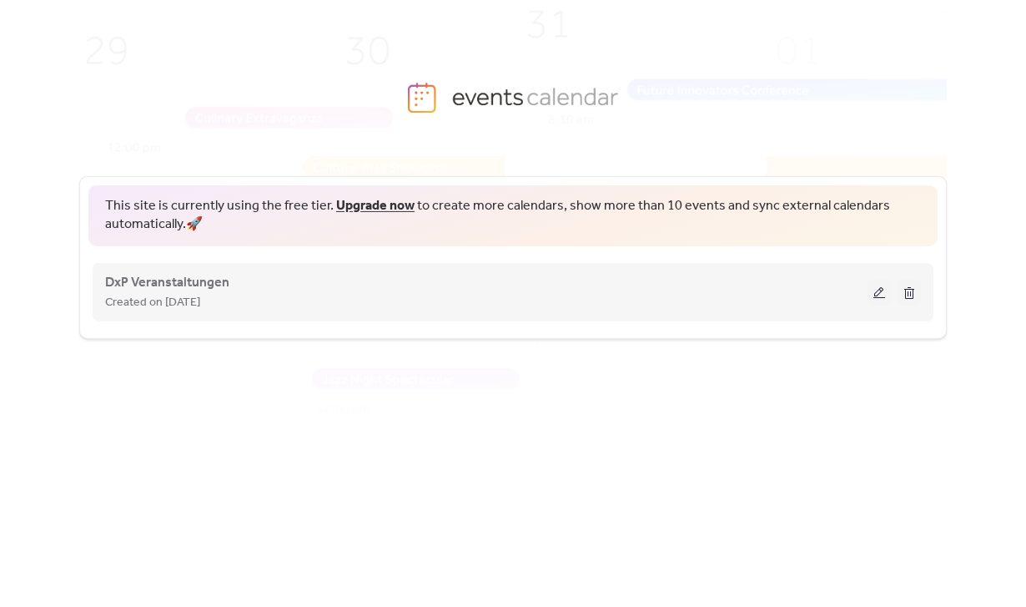
click at [875, 294] on button at bounding box center [879, 291] width 23 height 25
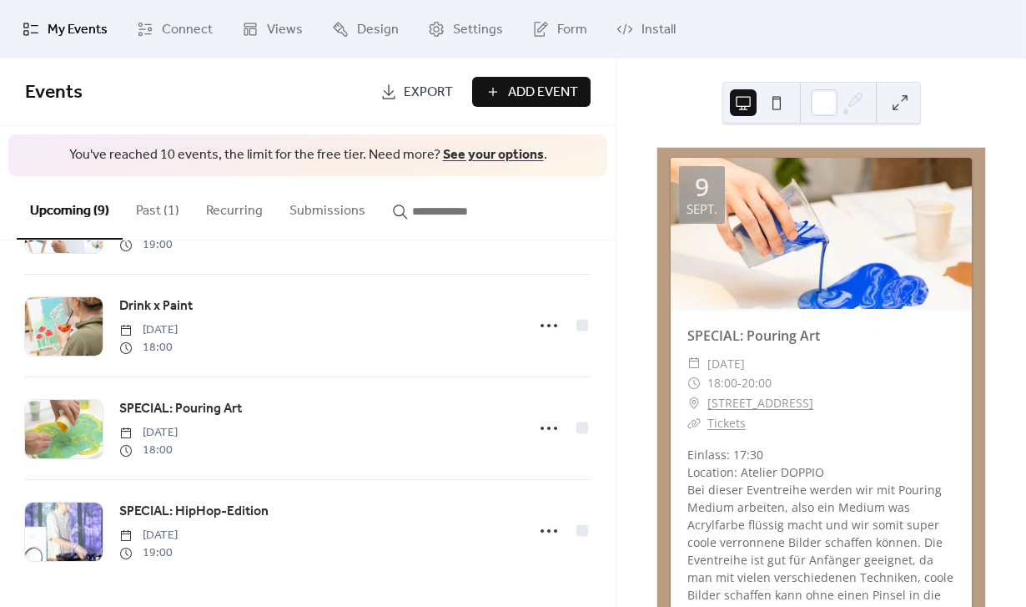
scroll to position [607, 0]
click at [143, 209] on button "Past (1)" at bounding box center [158, 207] width 70 height 62
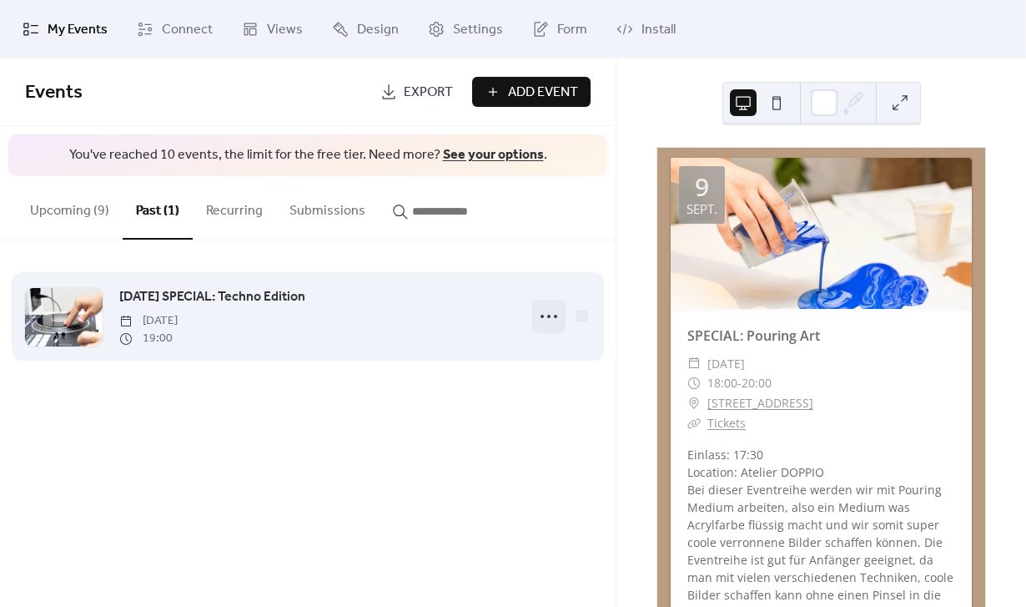
click at [553, 318] on icon at bounding box center [549, 316] width 27 height 27
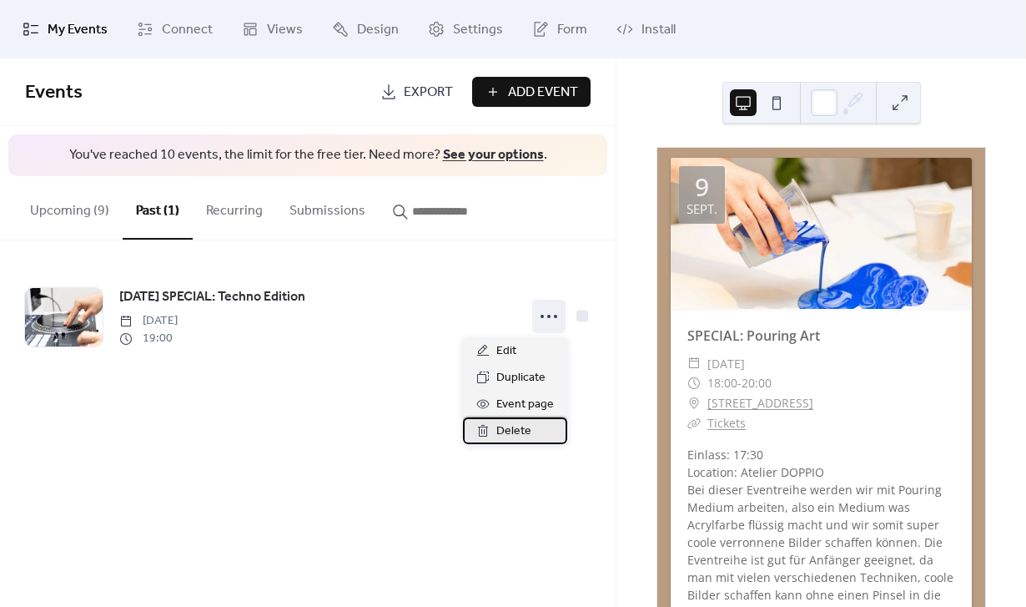
click at [506, 426] on span "Delete" at bounding box center [513, 431] width 35 height 20
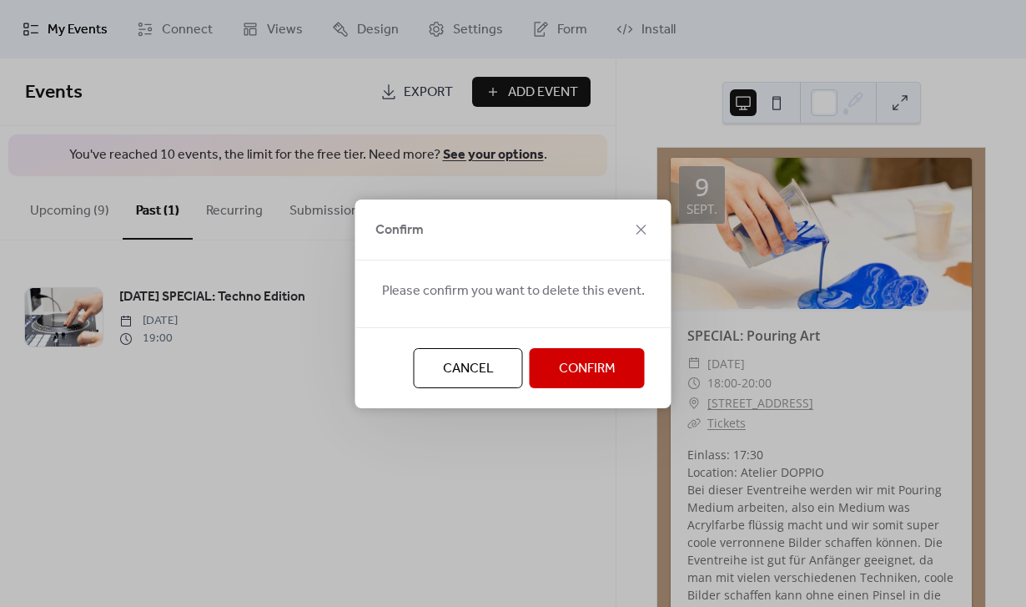
click at [589, 360] on span "Confirm" at bounding box center [587, 369] width 57 height 20
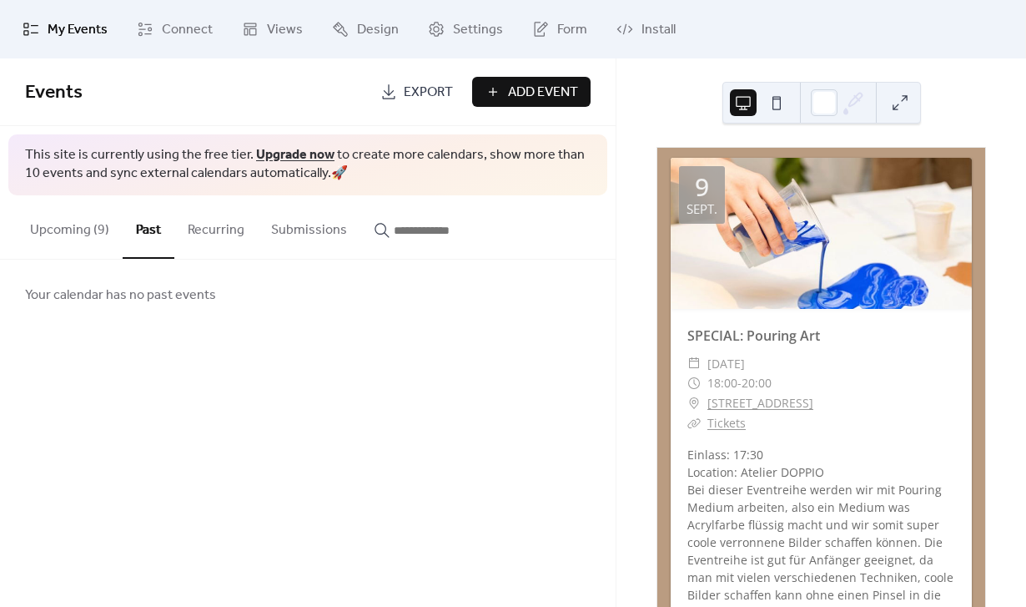
click at [89, 228] on button "Upcoming (9)" at bounding box center [70, 226] width 106 height 62
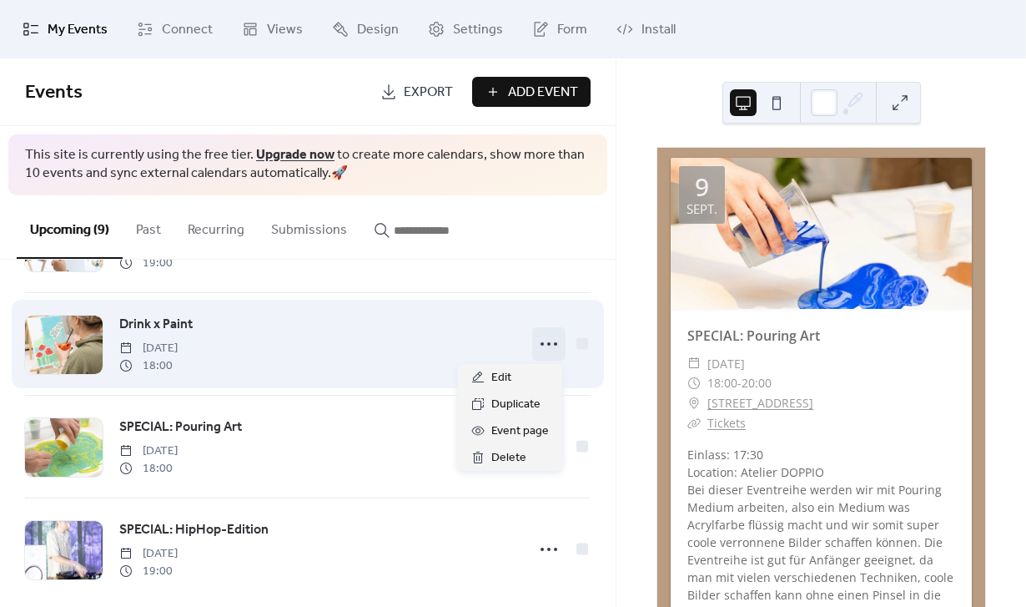
click at [546, 345] on icon at bounding box center [549, 343] width 27 height 27
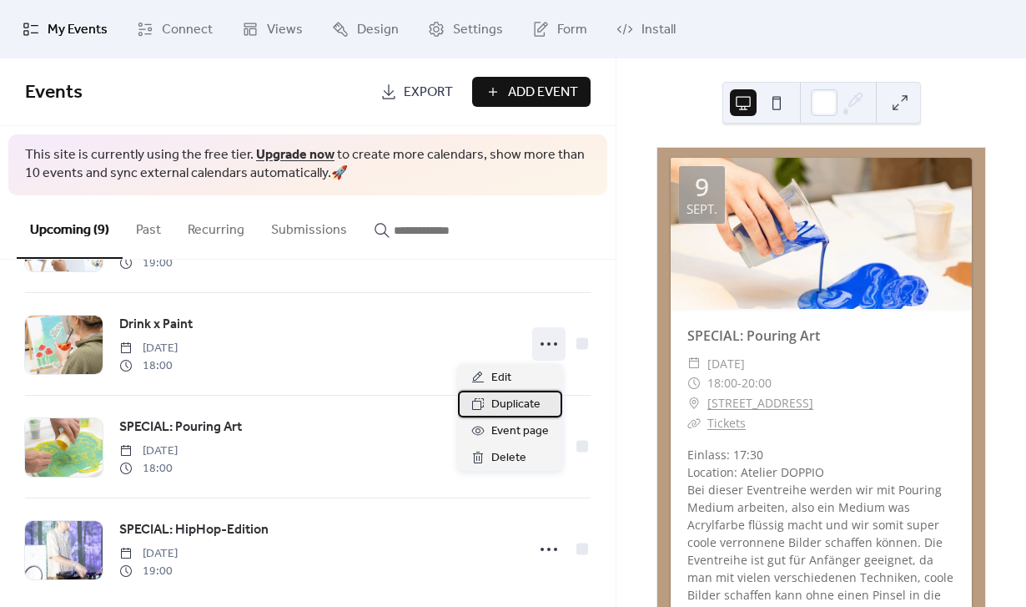
click at [513, 398] on span "Duplicate" at bounding box center [515, 405] width 49 height 20
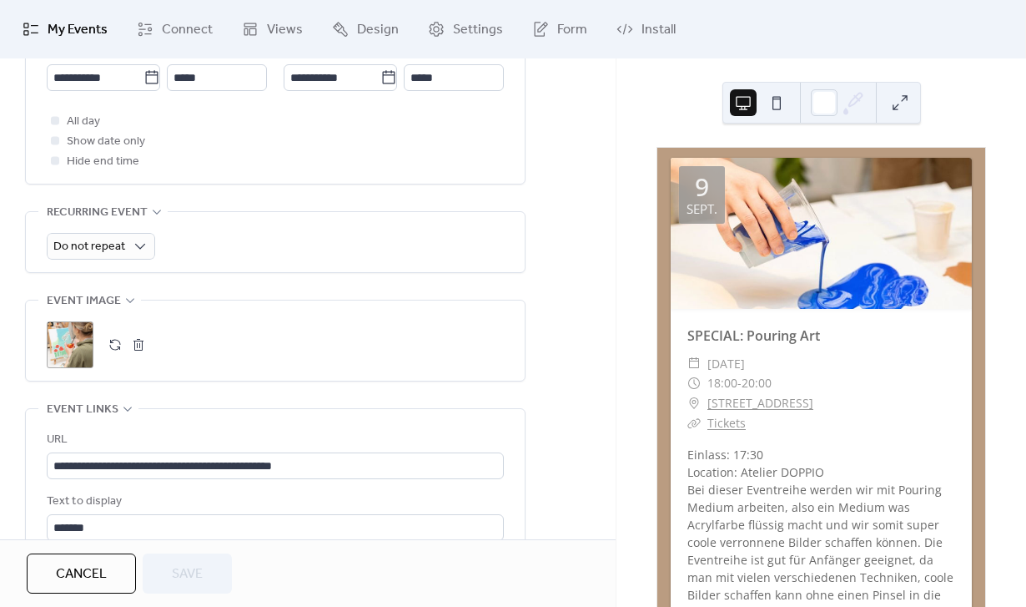
scroll to position [637, 0]
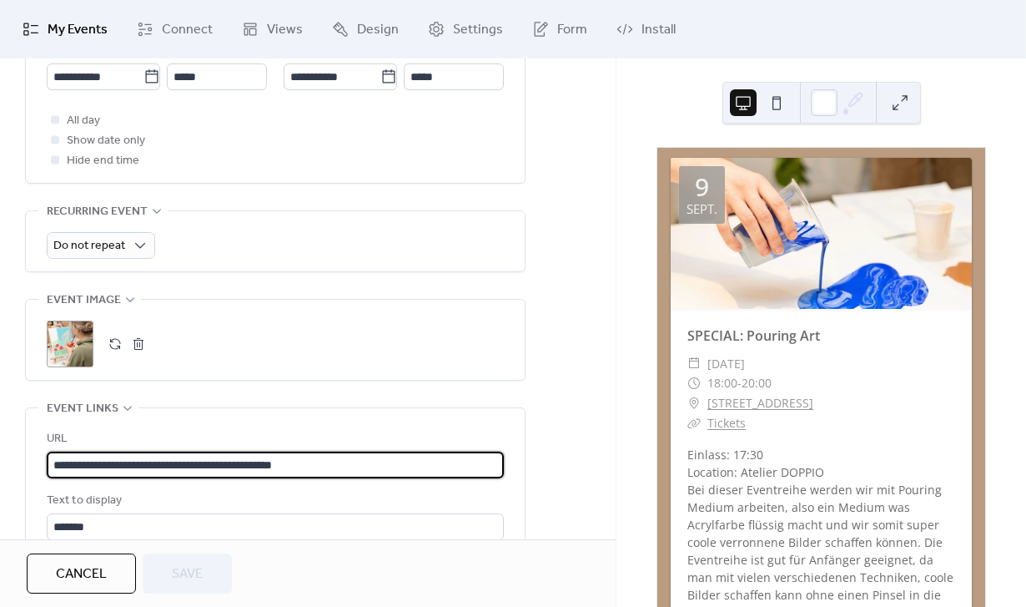
drag, startPoint x: 338, startPoint y: 476, endPoint x: -32, endPoint y: 468, distance: 369.7
click at [0, 468] on html "**********" at bounding box center [513, 303] width 1026 height 607
paste input "*"
type input "**********"
click at [114, 355] on button "button" at bounding box center [114, 343] width 23 height 23
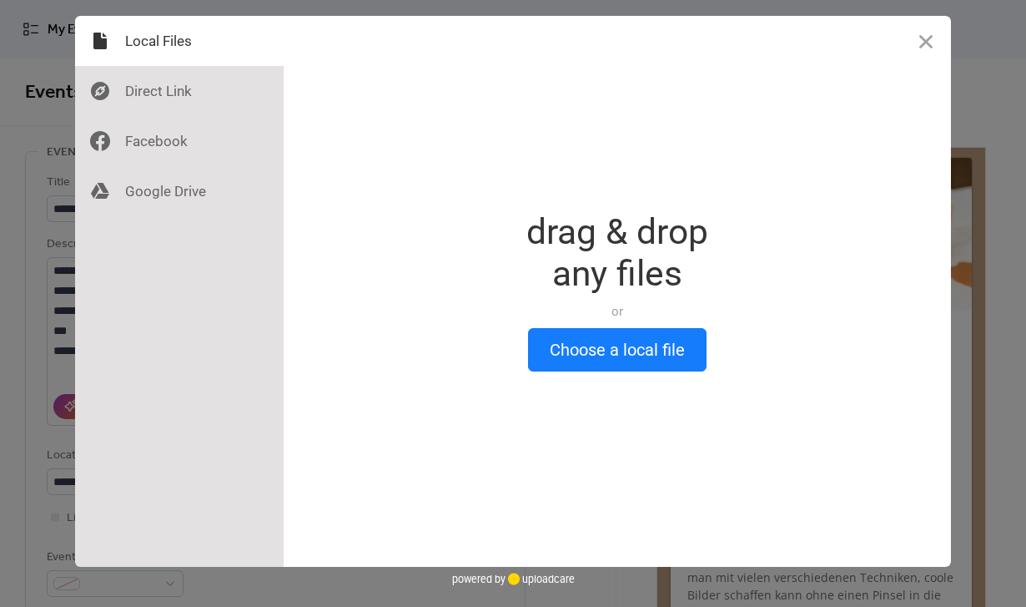
scroll to position [0, 0]
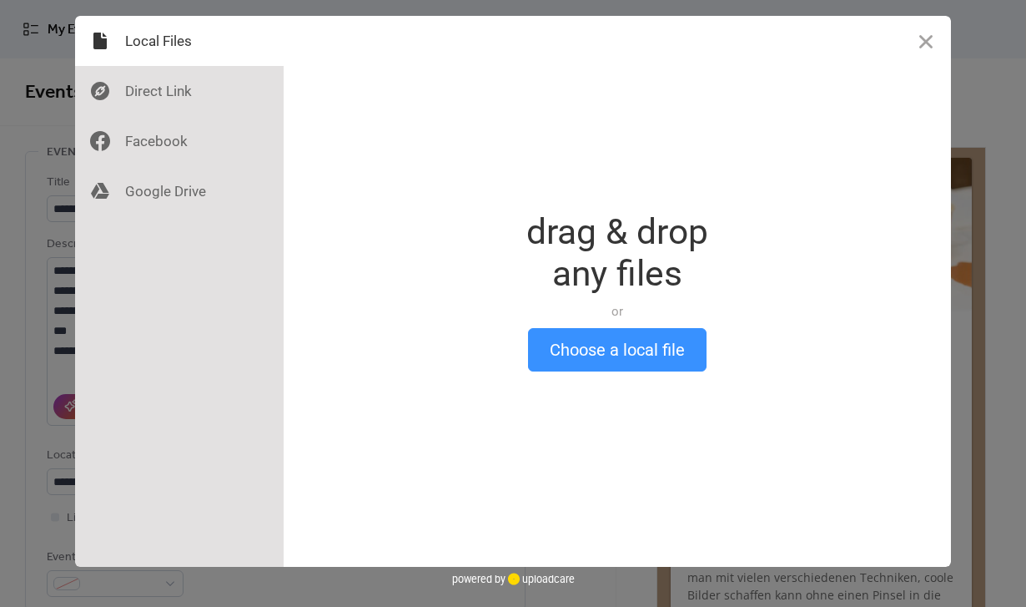
click at [602, 336] on button "Choose a local file" at bounding box center [617, 349] width 179 height 43
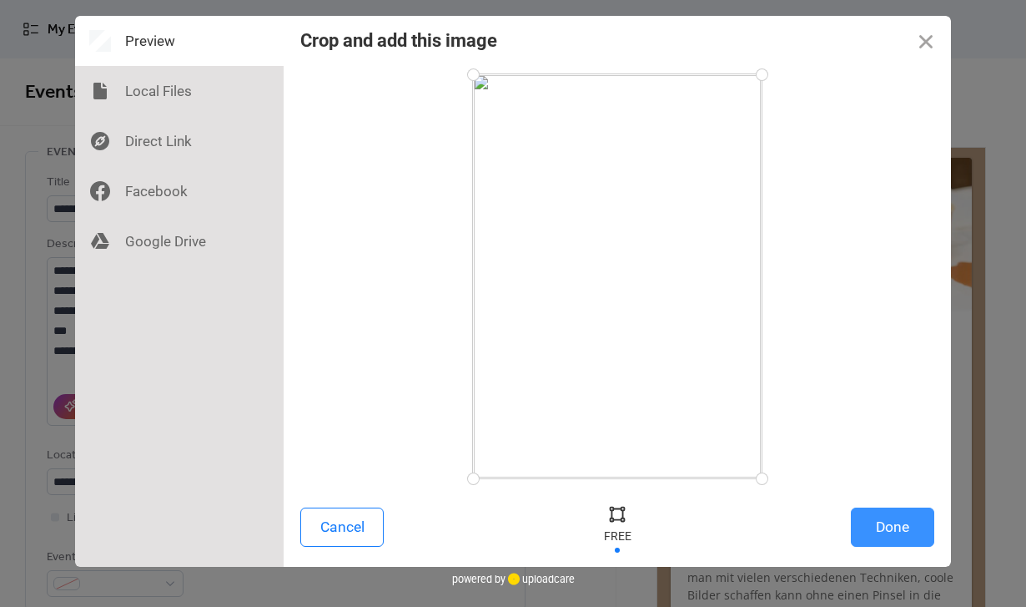
click at [873, 540] on button "Done" at bounding box center [892, 526] width 83 height 39
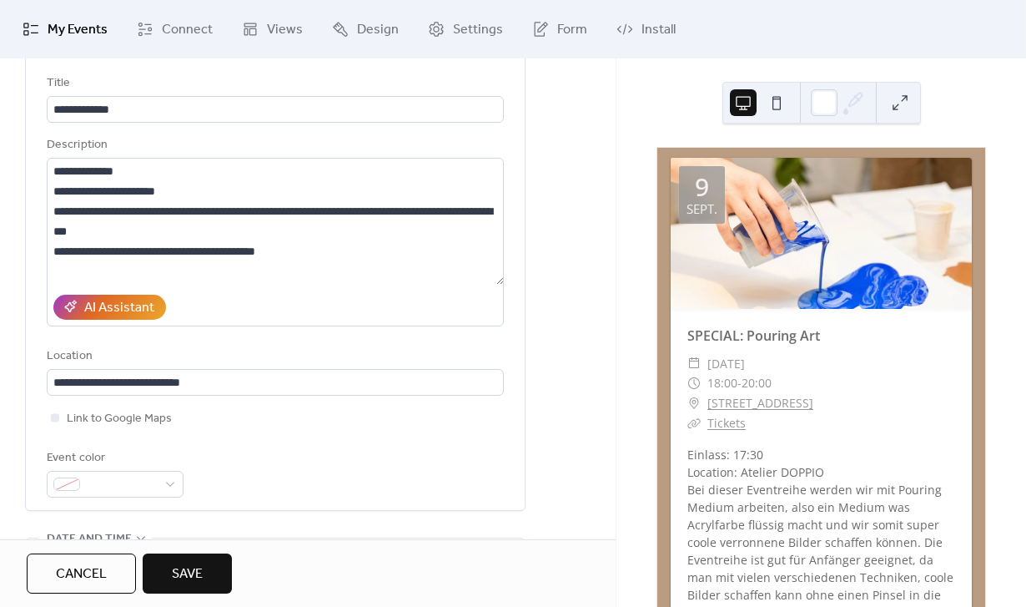
scroll to position [200, 0]
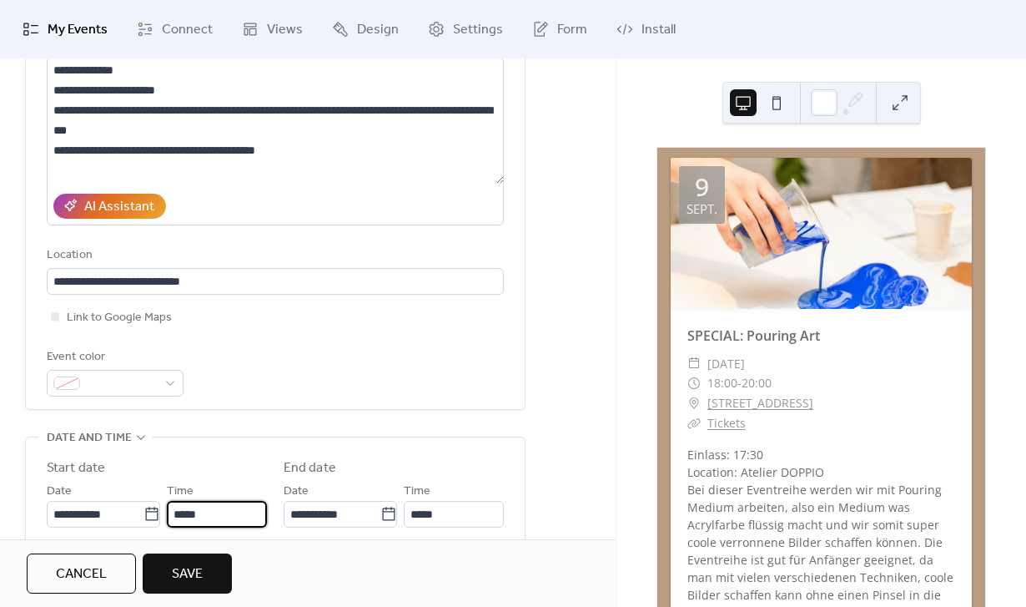
click at [194, 518] on input "*****" at bounding box center [217, 514] width 100 height 27
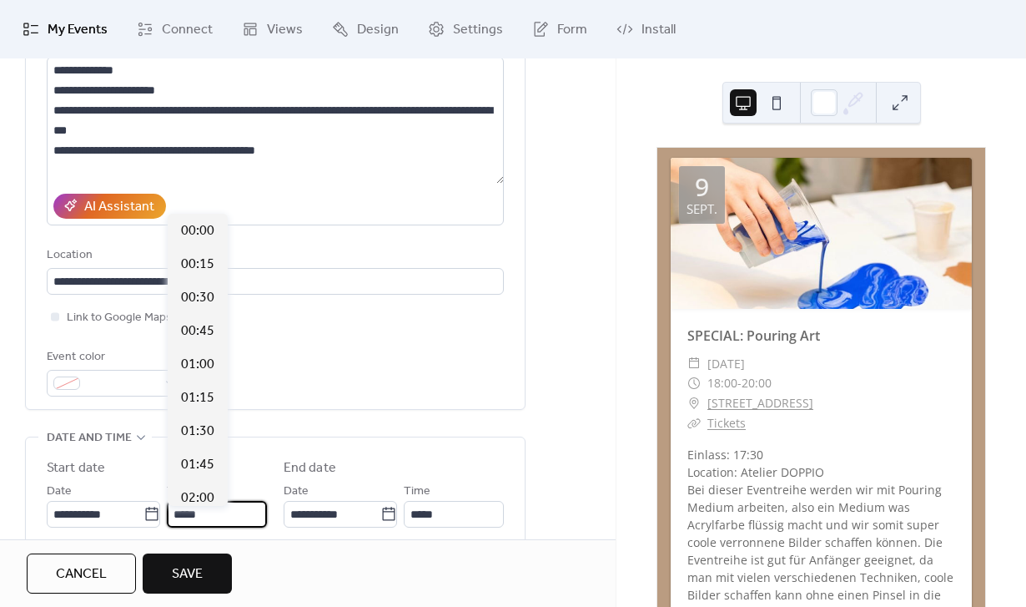
scroll to position [2403, 0]
click at [111, 511] on input "**********" at bounding box center [95, 514] width 97 height 27
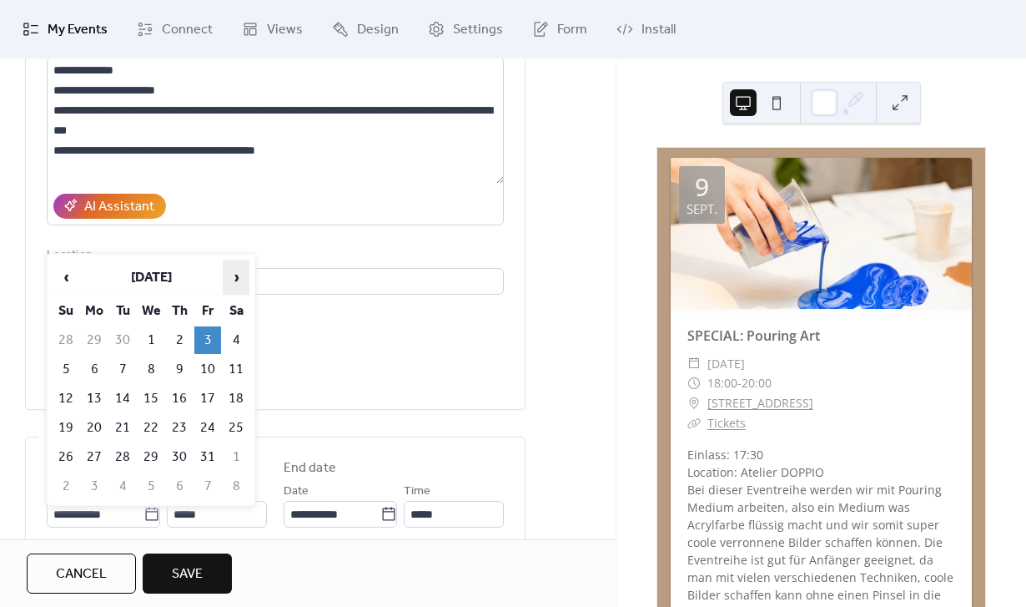
click at [234, 269] on span "›" at bounding box center [236, 276] width 25 height 33
click at [74, 270] on span "‹" at bounding box center [65, 276] width 25 height 33
click at [211, 403] on td "17" at bounding box center [207, 399] width 27 height 28
type input "**********"
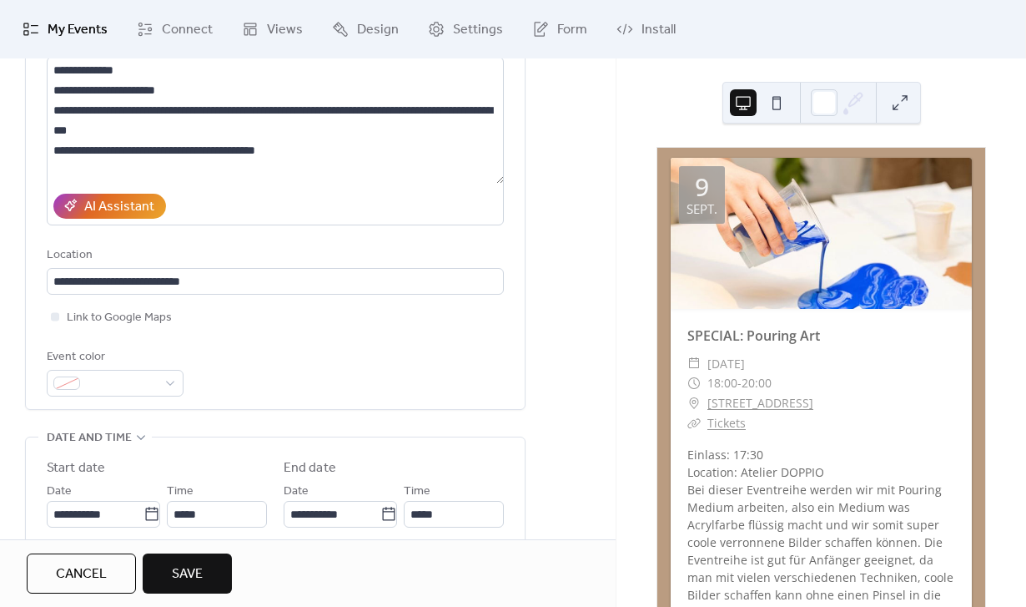
type input "**********"
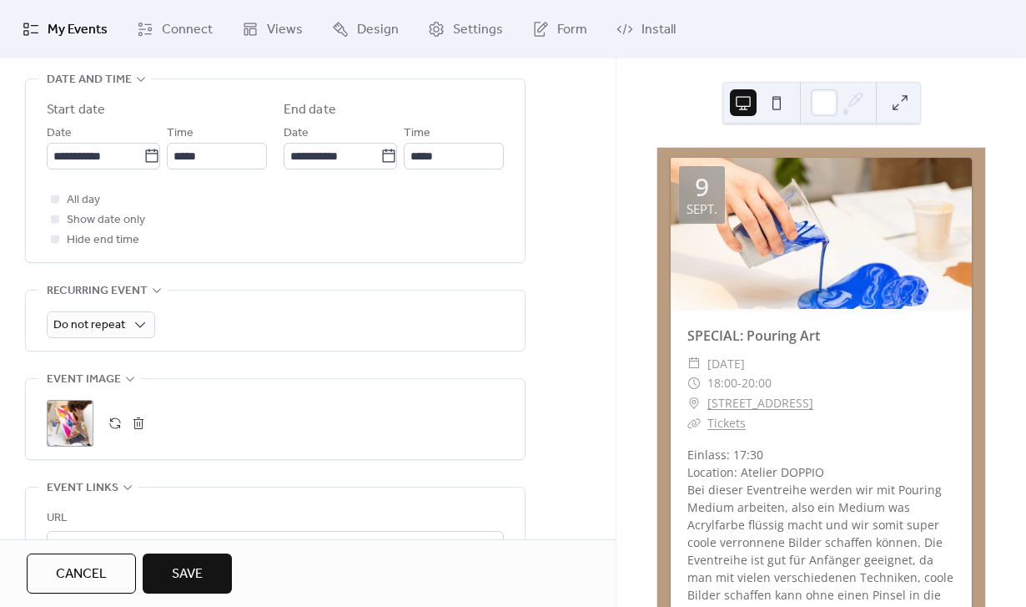
scroll to position [606, 0]
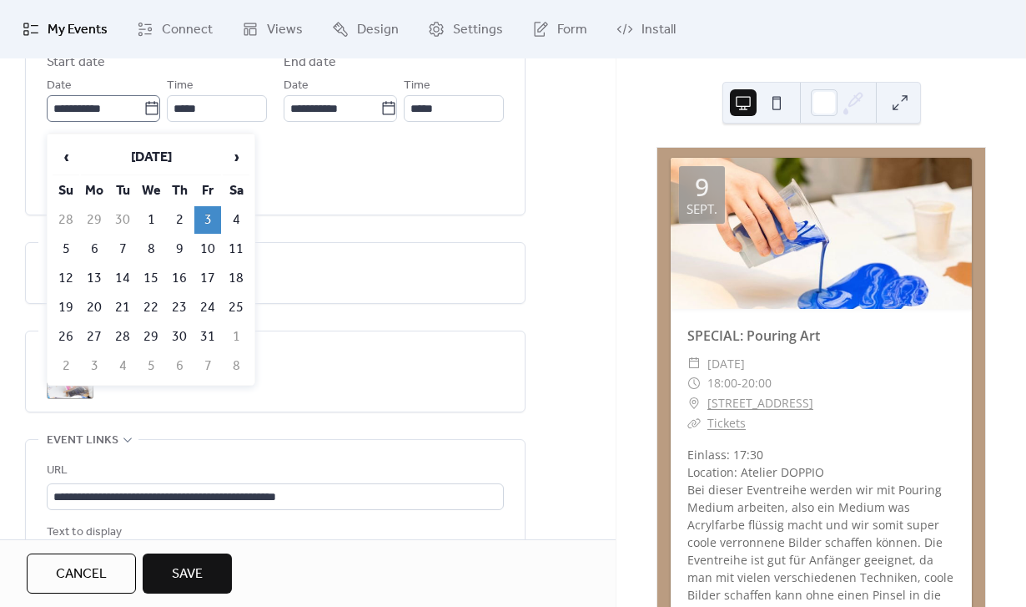
click at [145, 114] on icon at bounding box center [151, 107] width 13 height 13
click at [140, 120] on input "**********" at bounding box center [95, 108] width 97 height 27
click at [199, 274] on td "17" at bounding box center [207, 278] width 27 height 28
type input "**********"
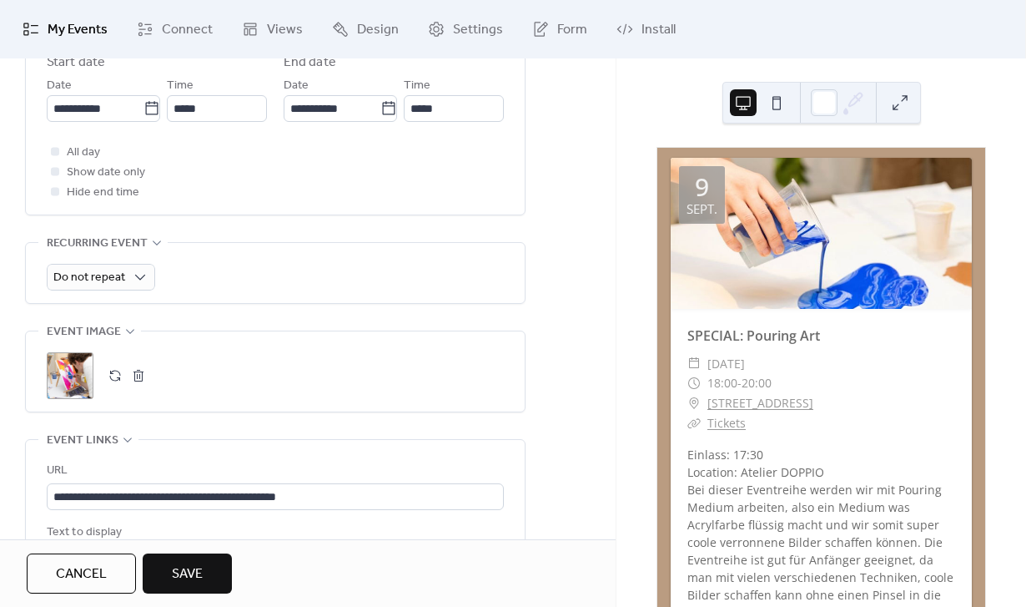
scroll to position [584, 0]
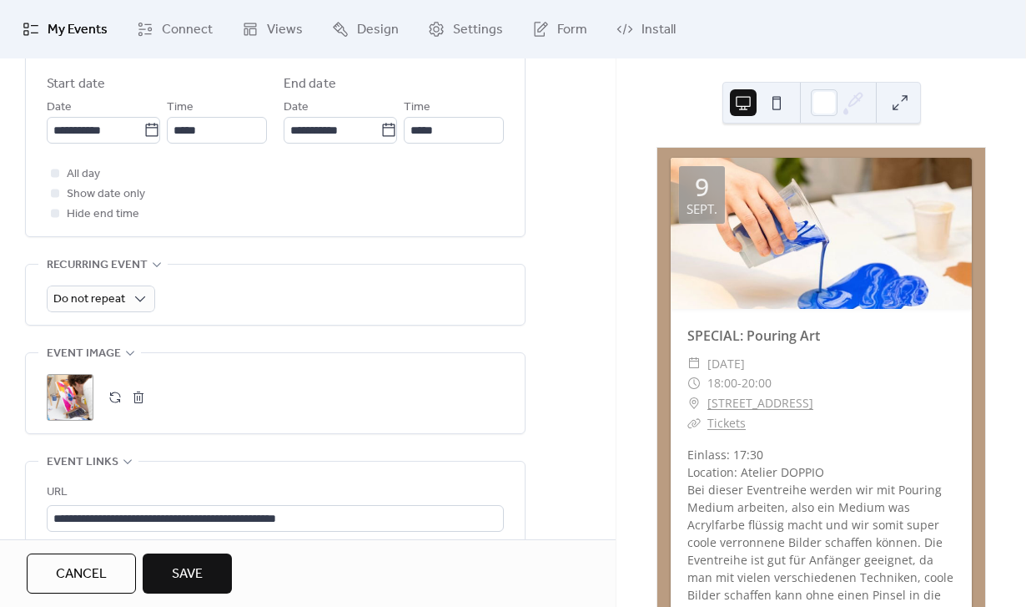
click at [199, 570] on span "Save" at bounding box center [187, 574] width 31 height 20
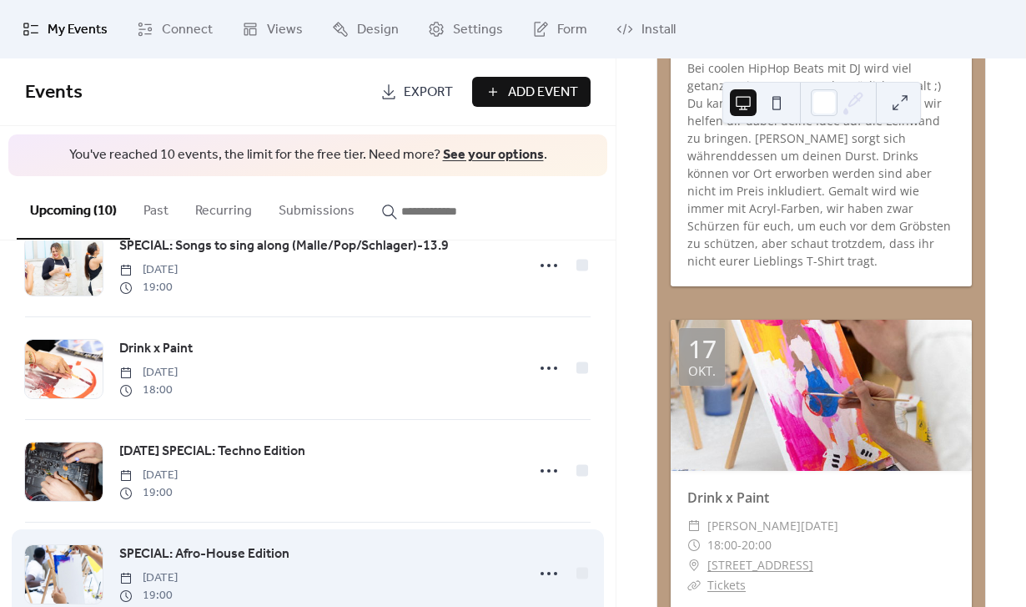
scroll to position [200, 0]
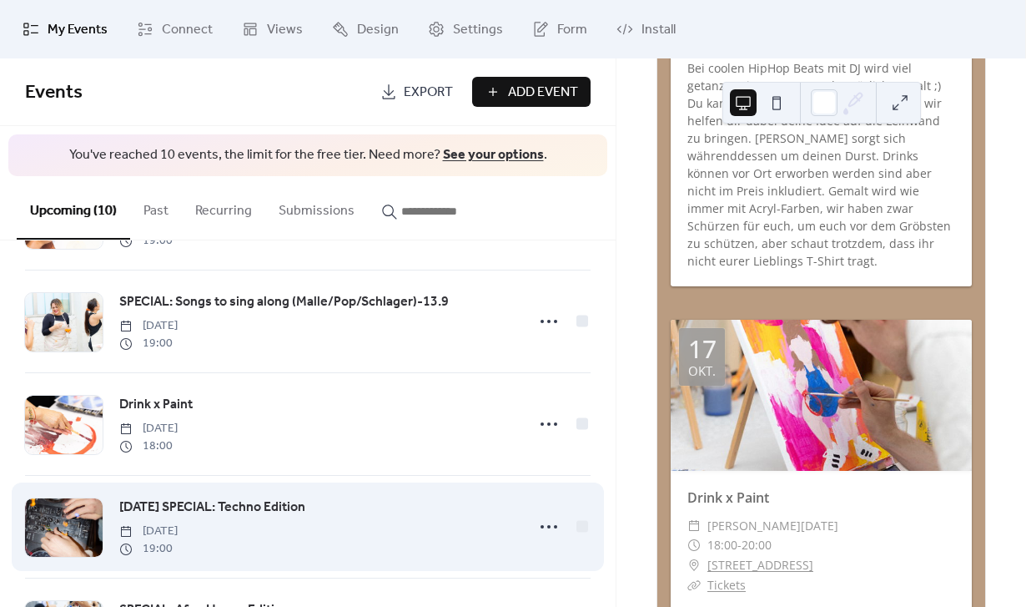
click at [155, 506] on span "[DATE] SPECIAL: Techno Edition" at bounding box center [212, 507] width 186 height 20
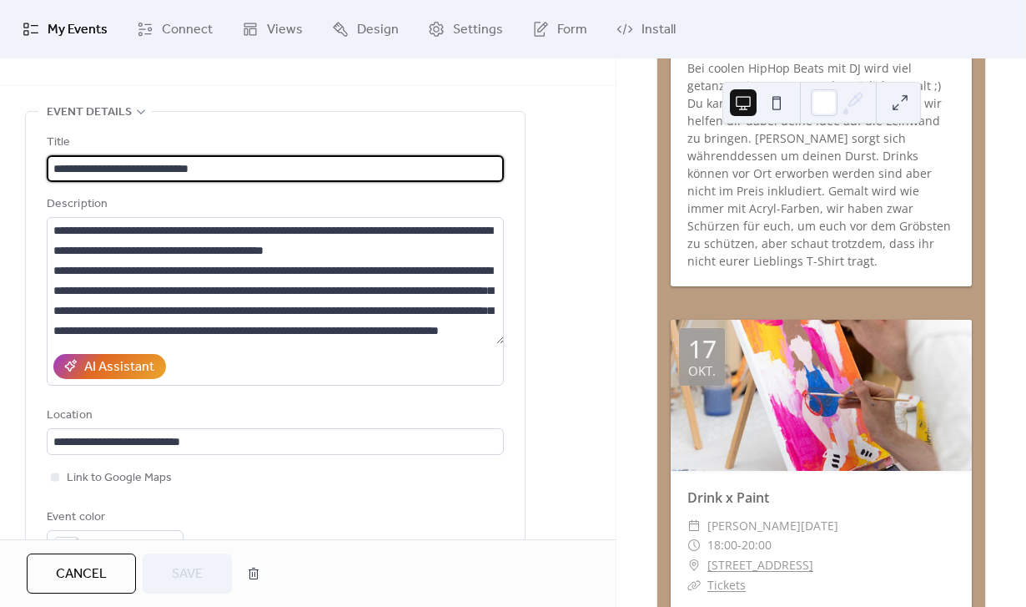
scroll to position [2, 0]
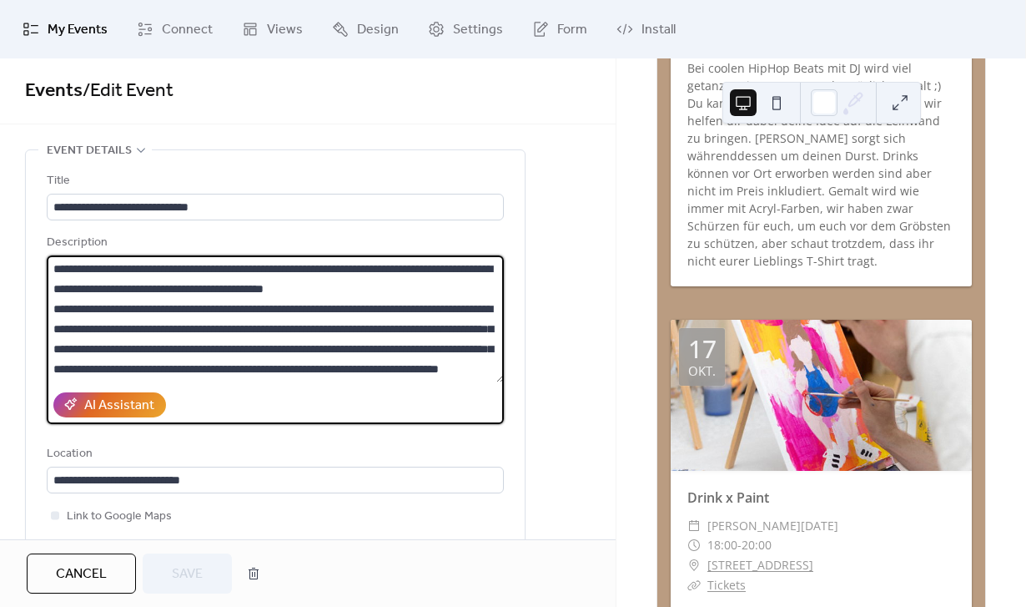
drag, startPoint x: 161, startPoint y: 310, endPoint x: 254, endPoint y: 309, distance: 92.6
click at [254, 309] on textarea "**********" at bounding box center [275, 318] width 457 height 127
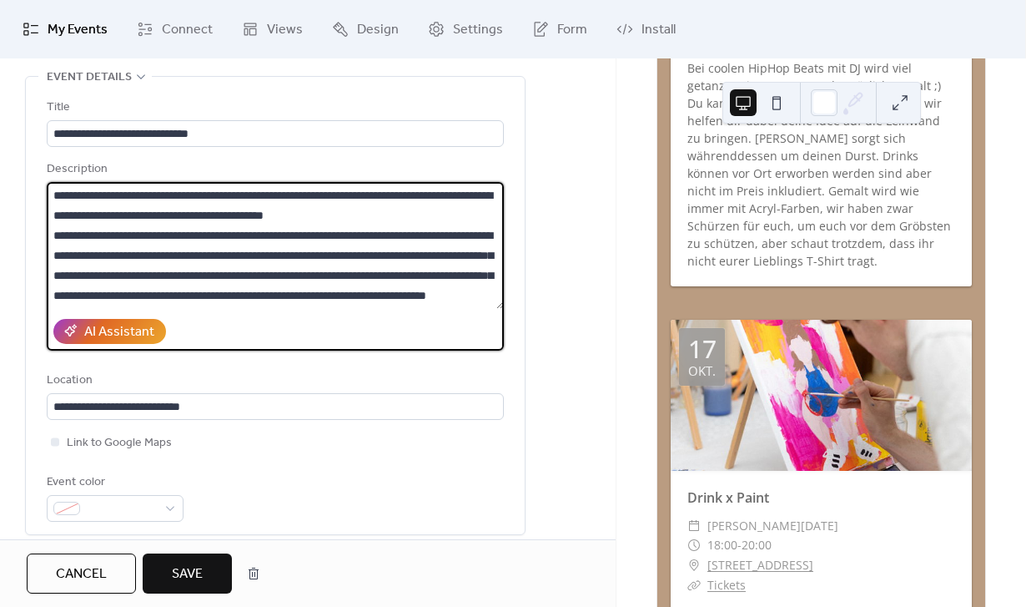
scroll to position [37, 0]
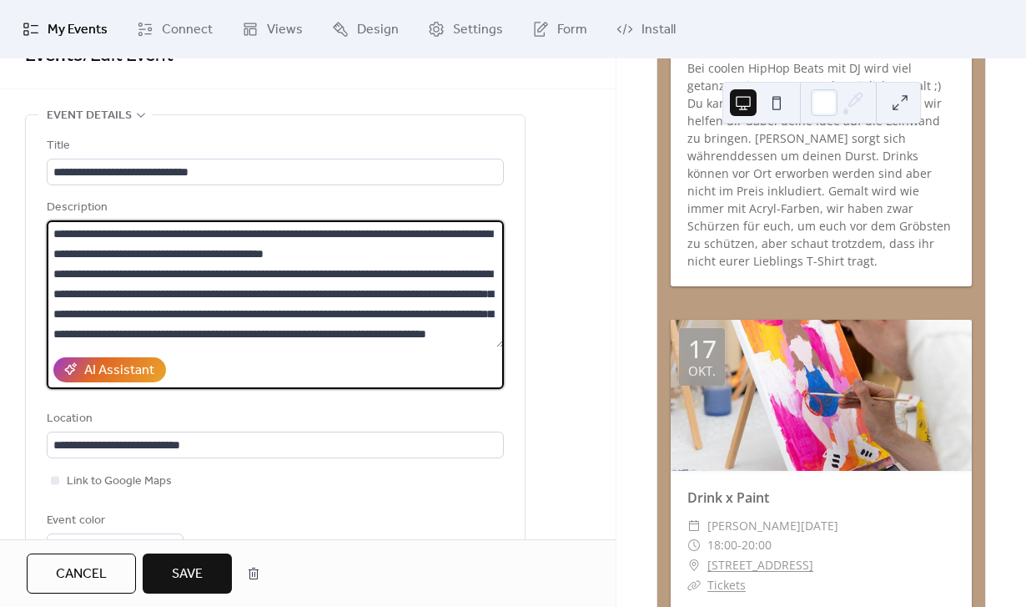
type textarea "**********"
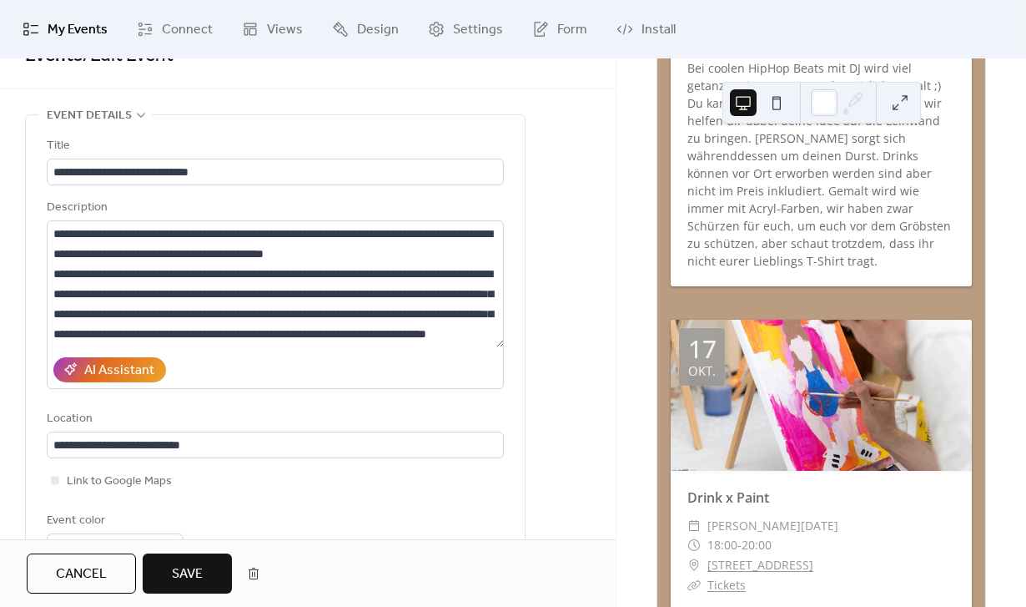
click at [256, 358] on div "AI Assistant" at bounding box center [275, 369] width 457 height 38
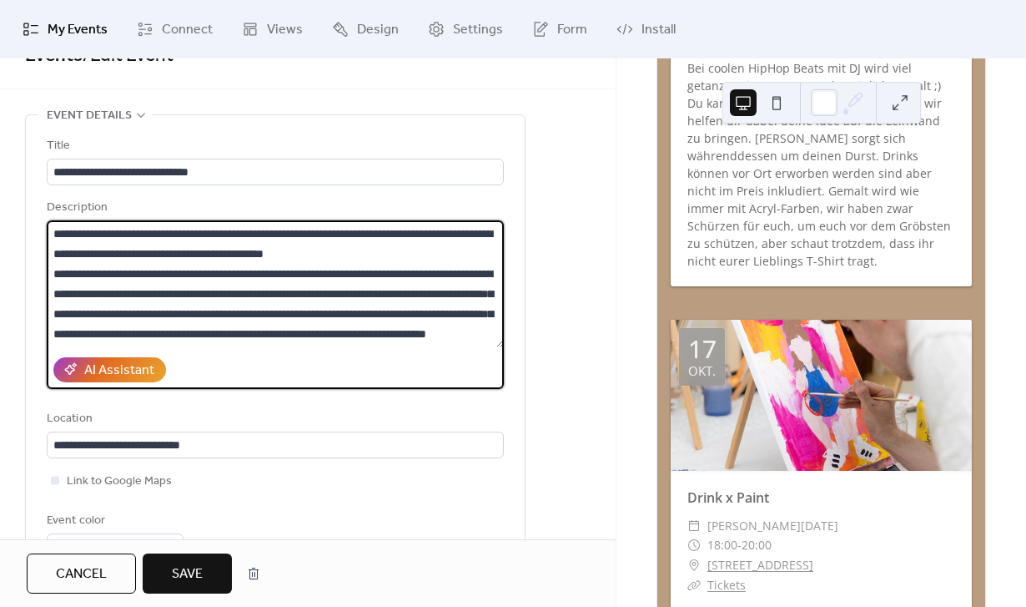
drag, startPoint x: 163, startPoint y: 273, endPoint x: 407, endPoint y: 281, distance: 244.6
click at [407, 281] on textarea "**********" at bounding box center [275, 283] width 457 height 127
click at [188, 558] on button "Save" at bounding box center [187, 573] width 89 height 40
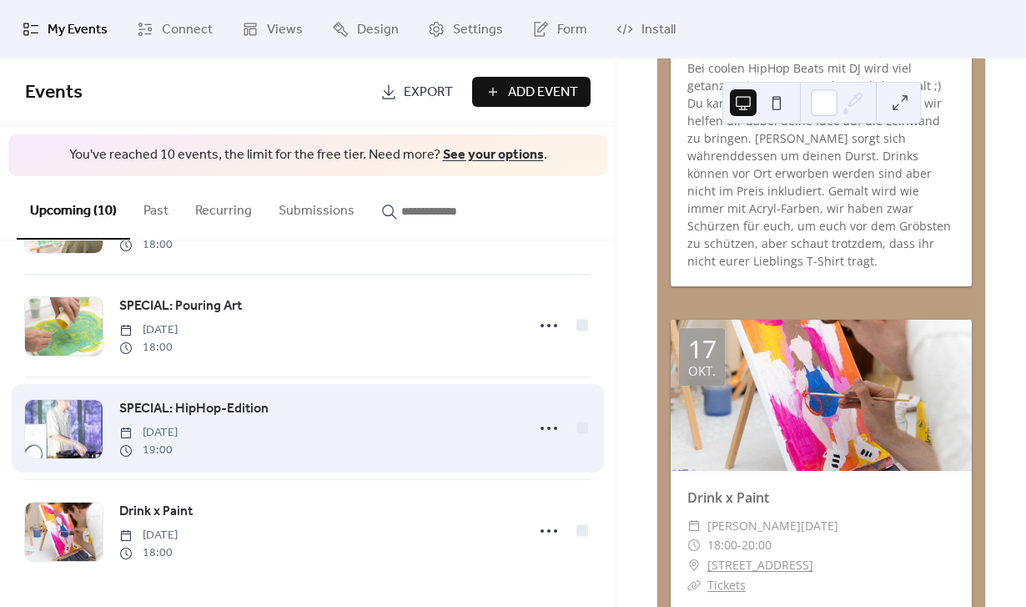
scroll to position [710, 0]
click at [244, 410] on span "SPECIAL: HipHop-Edition" at bounding box center [193, 409] width 149 height 20
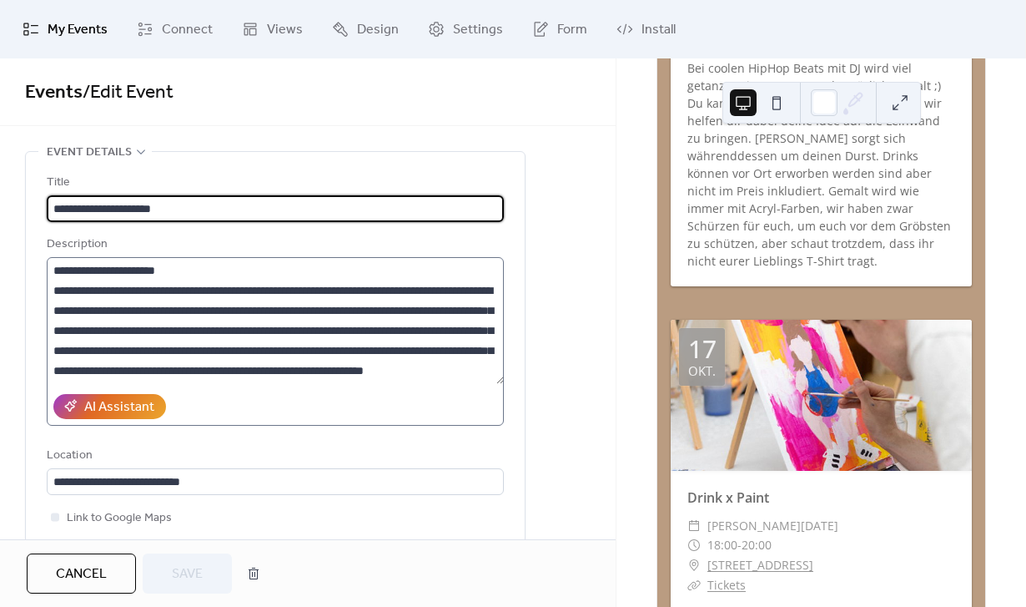
scroll to position [40, 0]
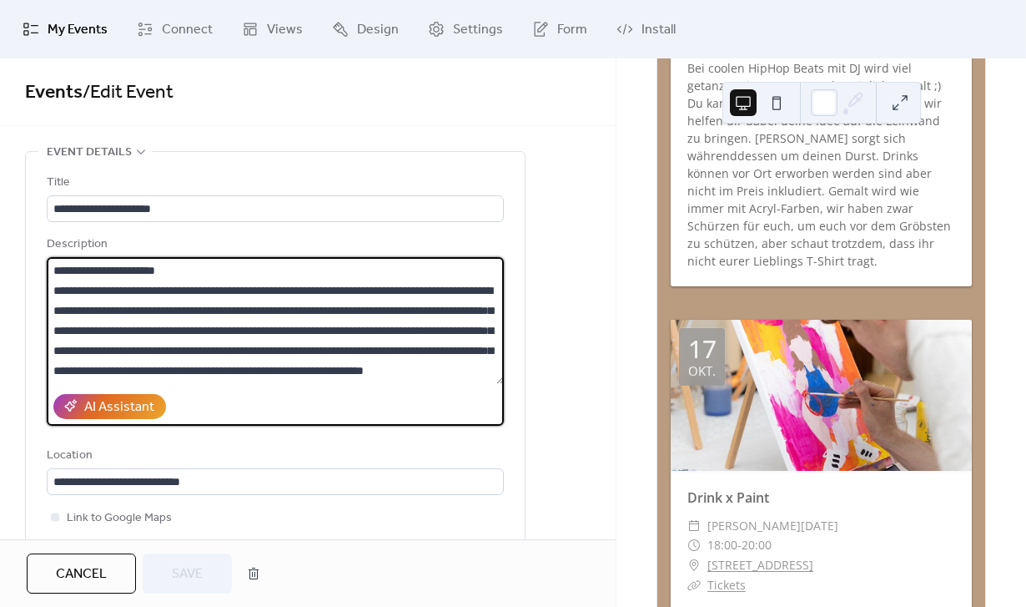
drag, startPoint x: 161, startPoint y: 310, endPoint x: 423, endPoint y: 320, distance: 262.1
click at [423, 320] on textarea "**********" at bounding box center [275, 320] width 457 height 127
paste textarea
type textarea "**********"
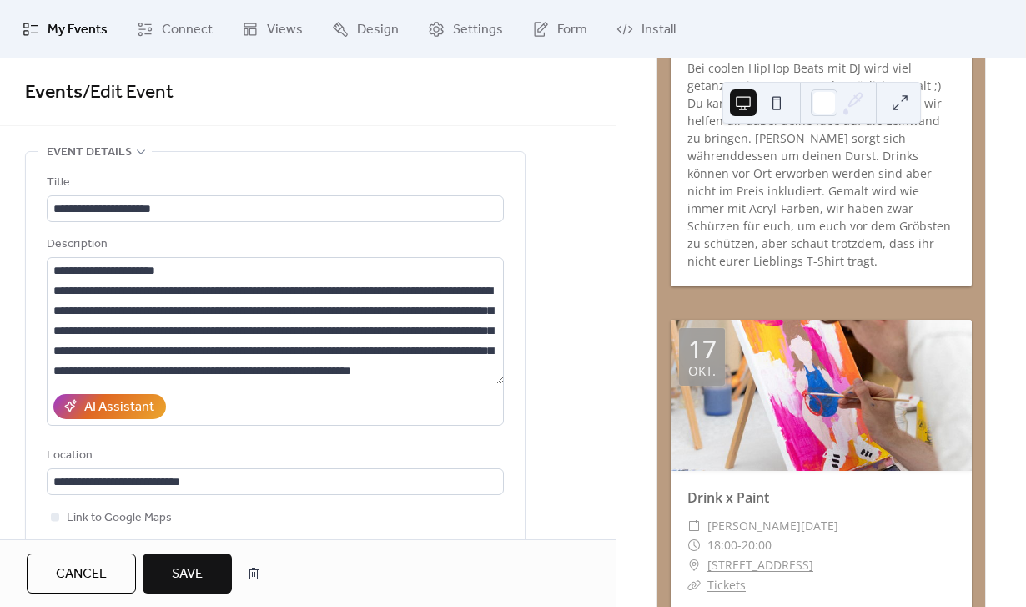
click at [200, 582] on span "Save" at bounding box center [187, 574] width 31 height 20
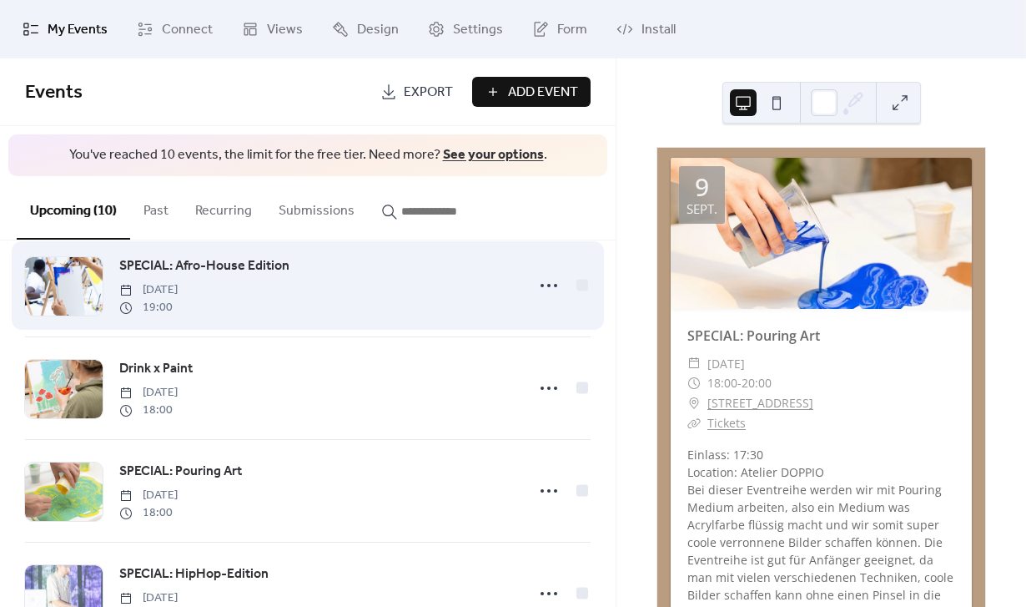
scroll to position [587, 0]
